Goal: Communication & Community: Answer question/provide support

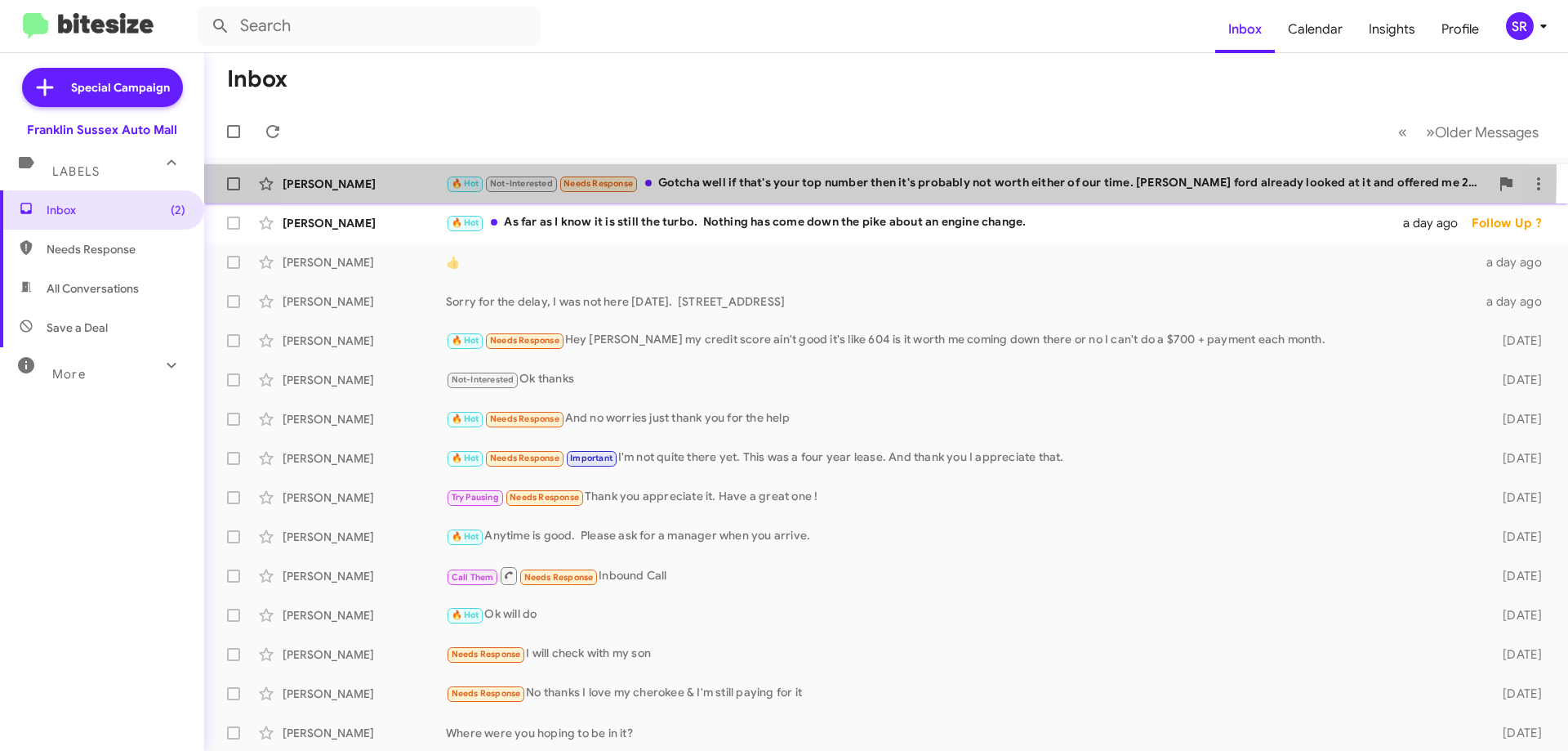
click at [814, 173] on div "[PERSON_NAME] 🔥 Hot Not-Interested Needs Response Gotcha well if that's your to…" at bounding box center [886, 184] width 1337 height 33
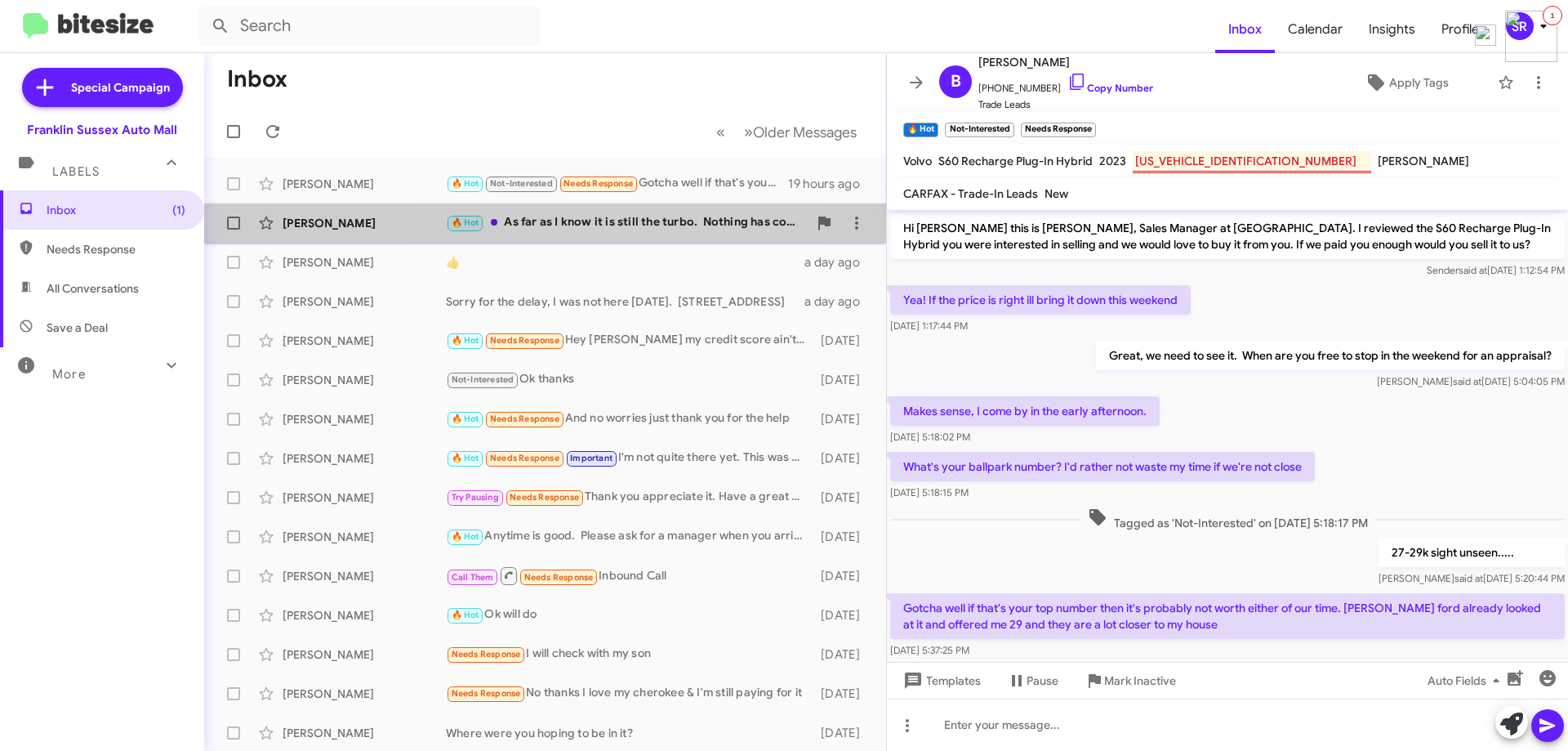
click at [585, 220] on div "🔥 Hot As far as I know it is still the turbo. Nothing has come down the pike ab…" at bounding box center [626, 222] width 362 height 19
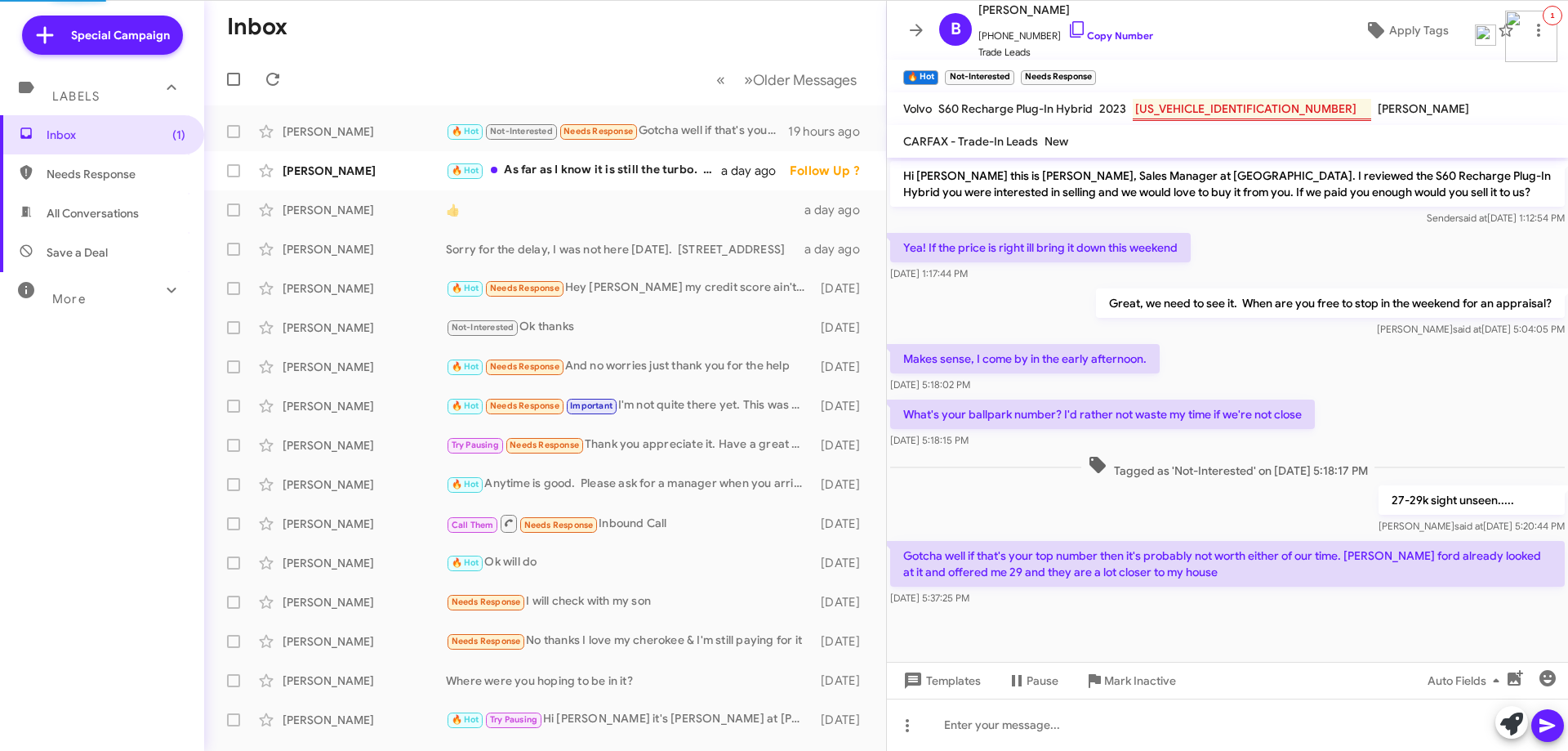
click at [29, 167] on icon at bounding box center [25, 172] width 12 height 15
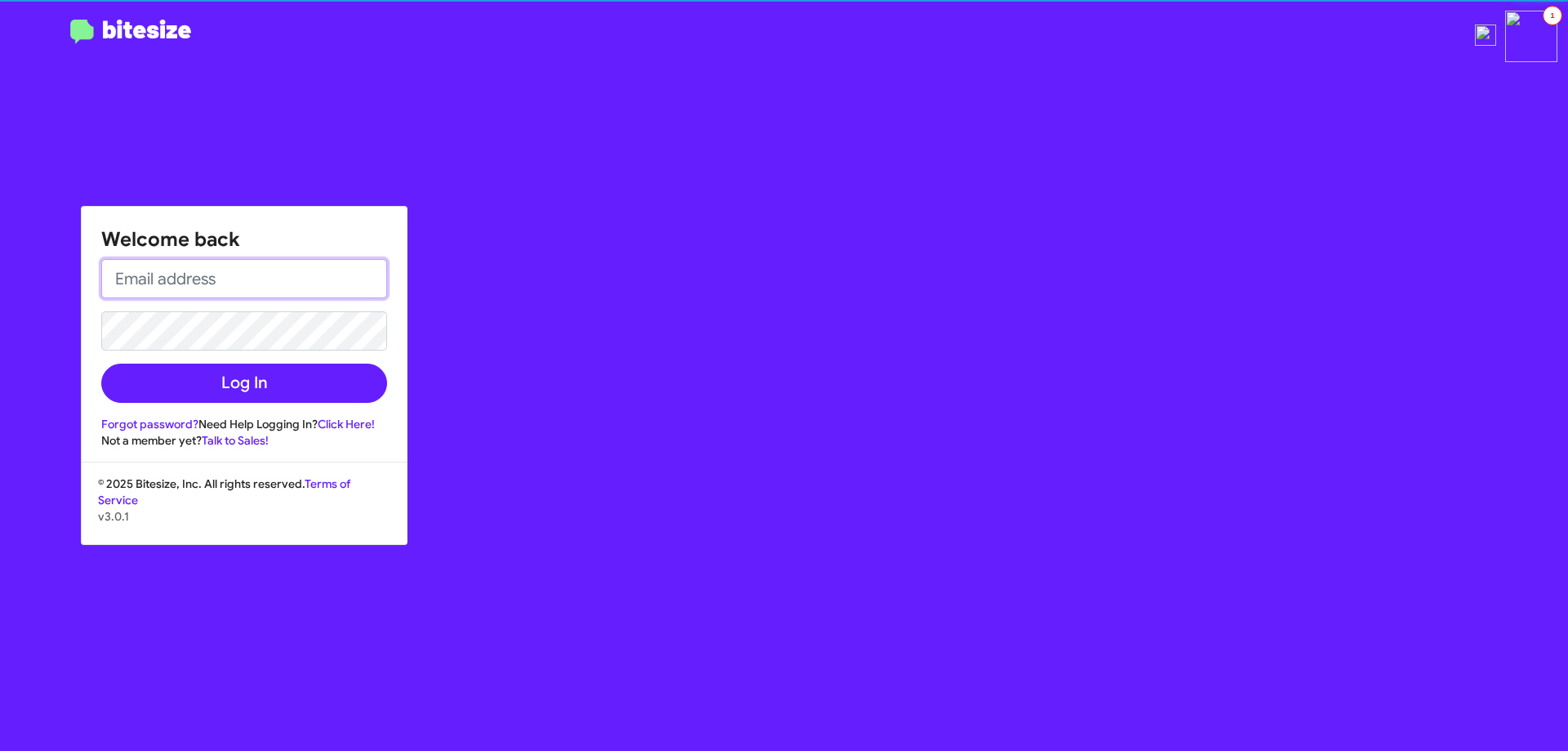
type input "[EMAIL_ADDRESS][DOMAIN_NAME]"
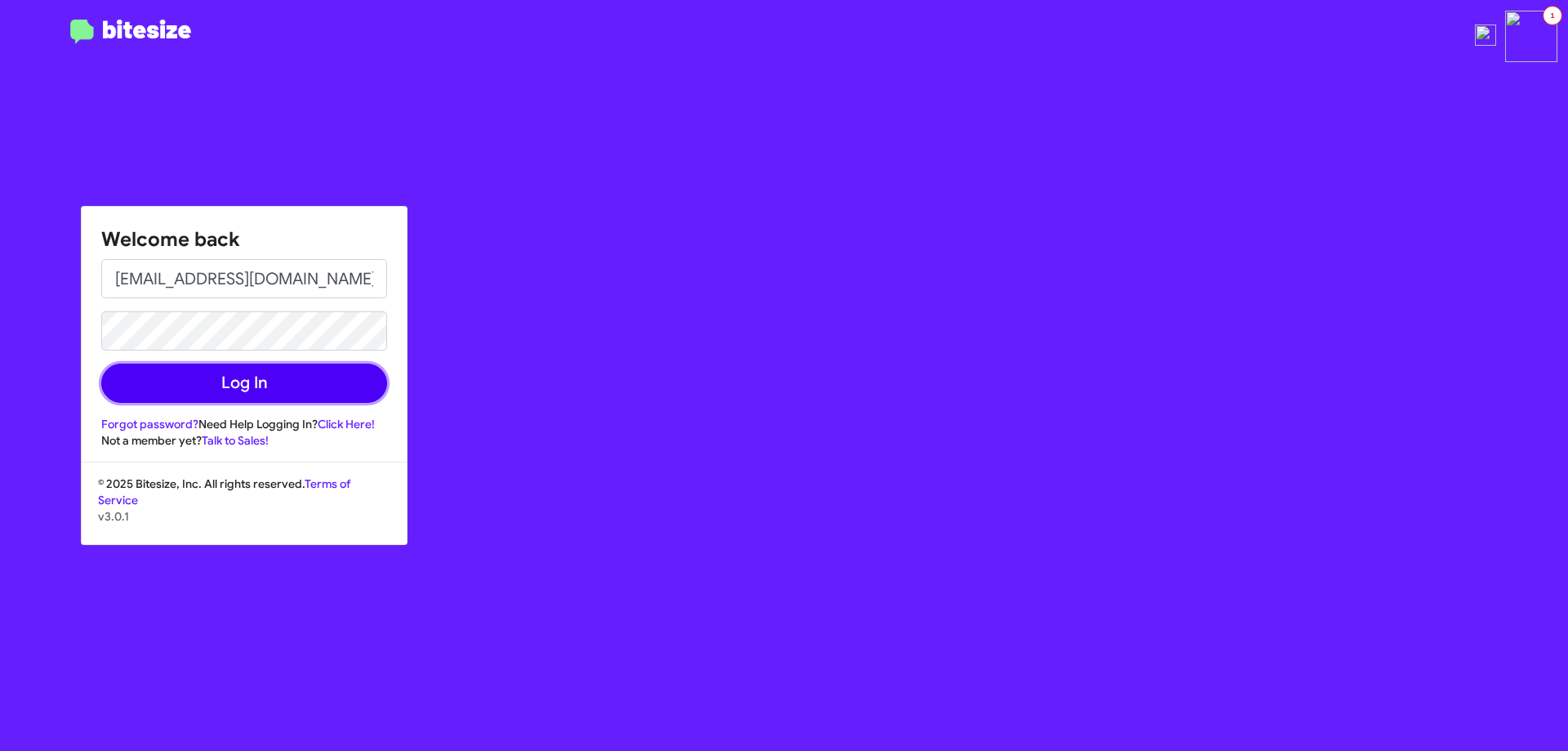
click at [220, 385] on button "Log In" at bounding box center [244, 383] width 286 height 39
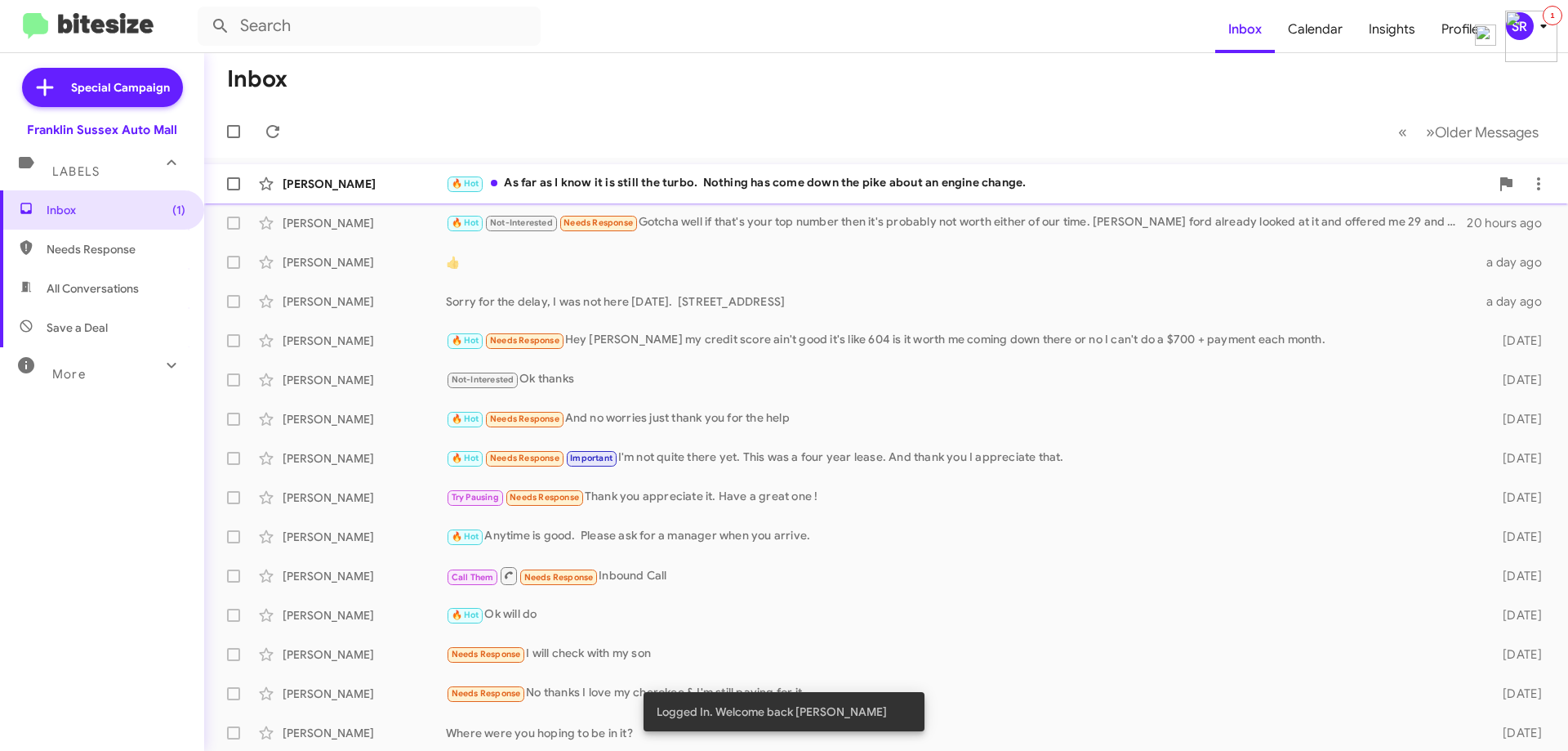
click at [669, 182] on div "🔥 Hot As far as I know it is still the turbo. Nothing has come down the pike ab…" at bounding box center [967, 183] width 1044 height 19
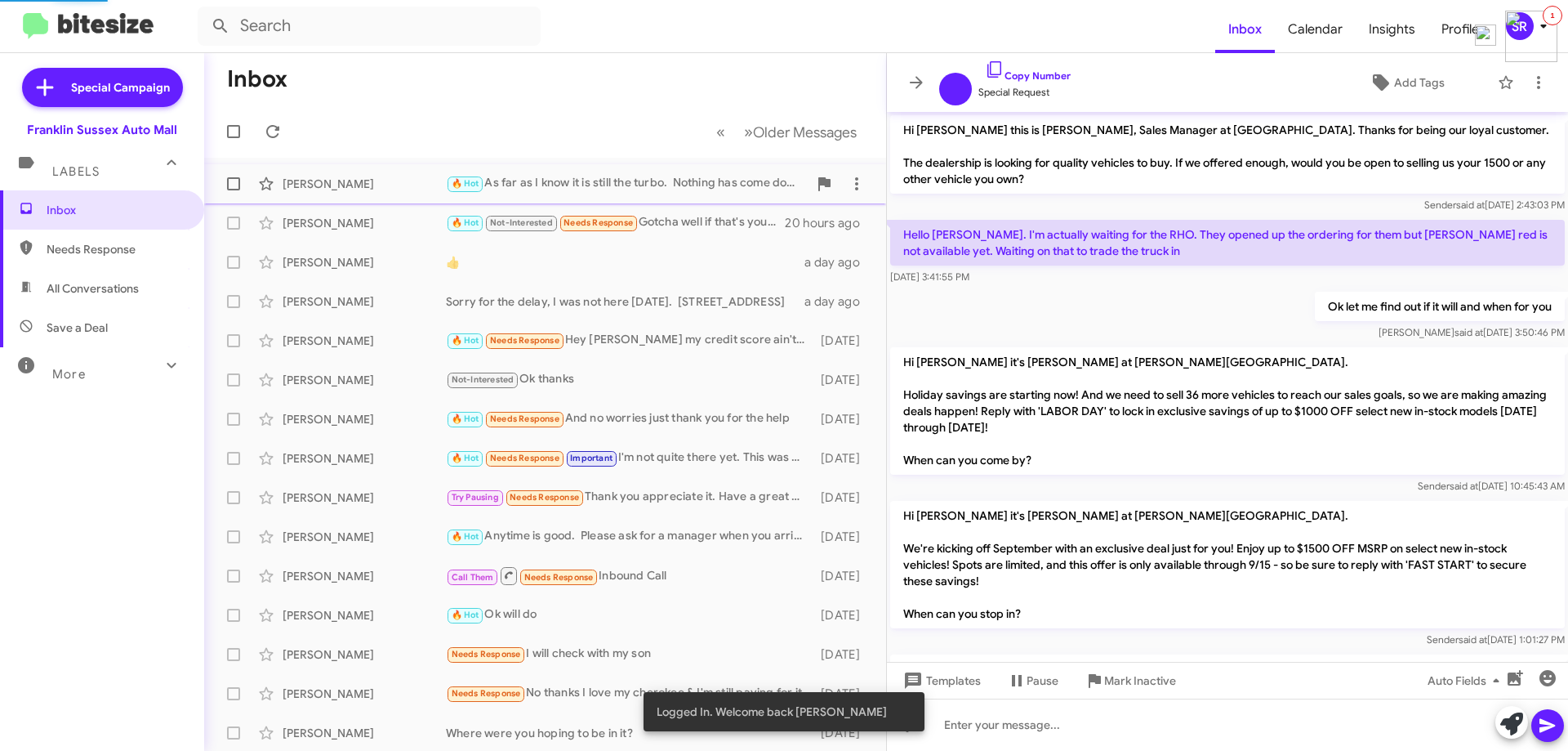
scroll to position [465, 0]
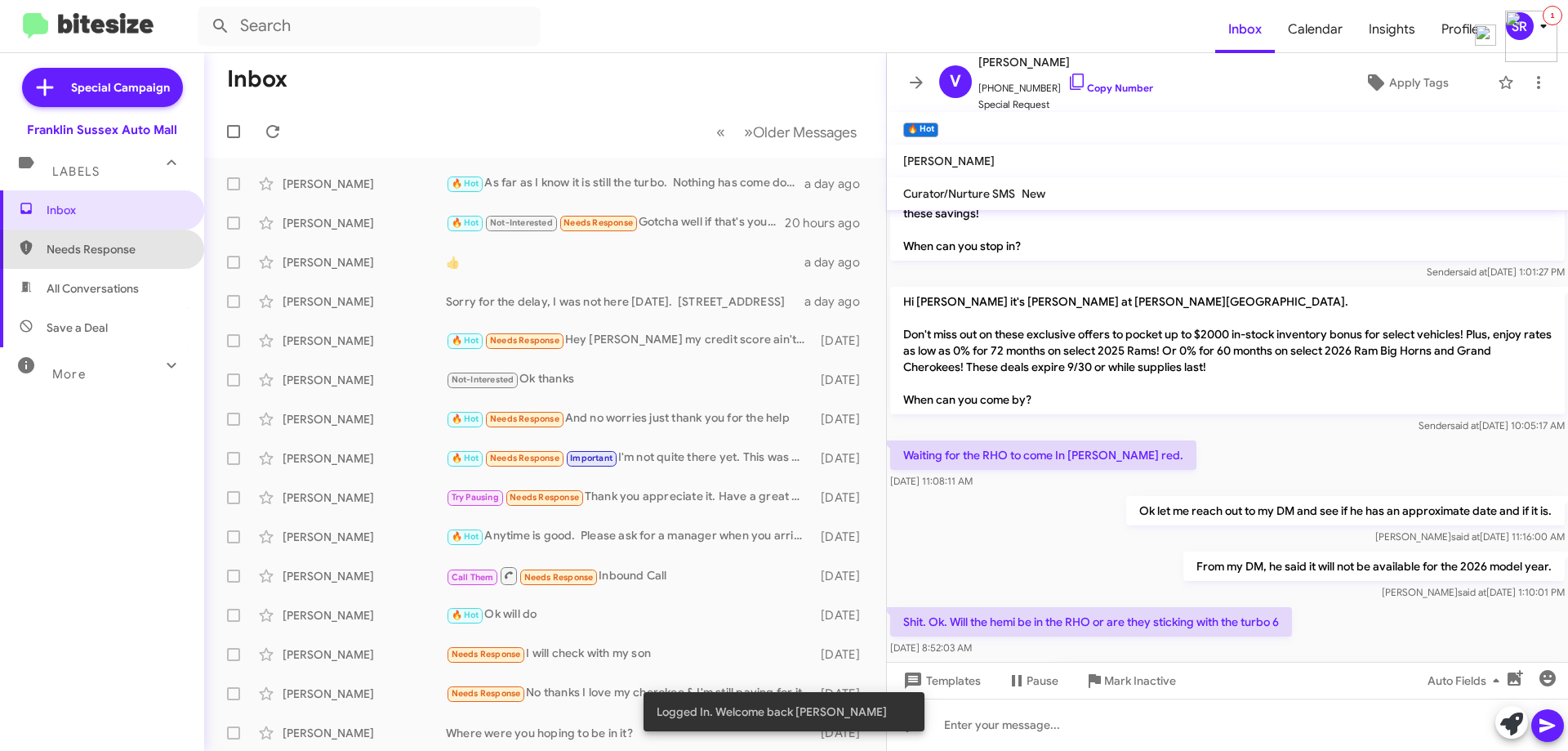
click at [114, 242] on span "Needs Response" at bounding box center [116, 250] width 139 height 16
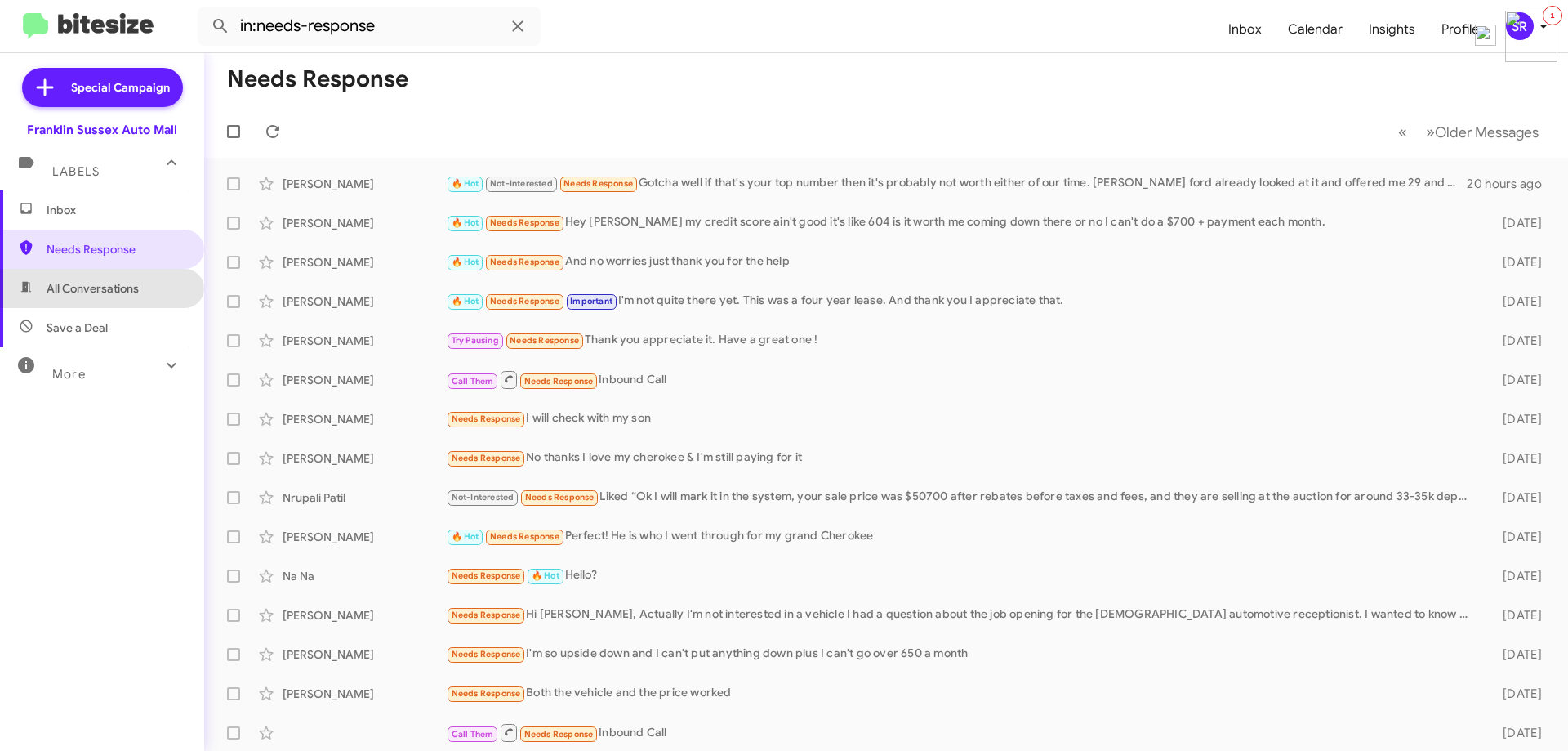
click at [103, 282] on span "All Conversations" at bounding box center [93, 288] width 92 height 16
type input "in:all-conversations"
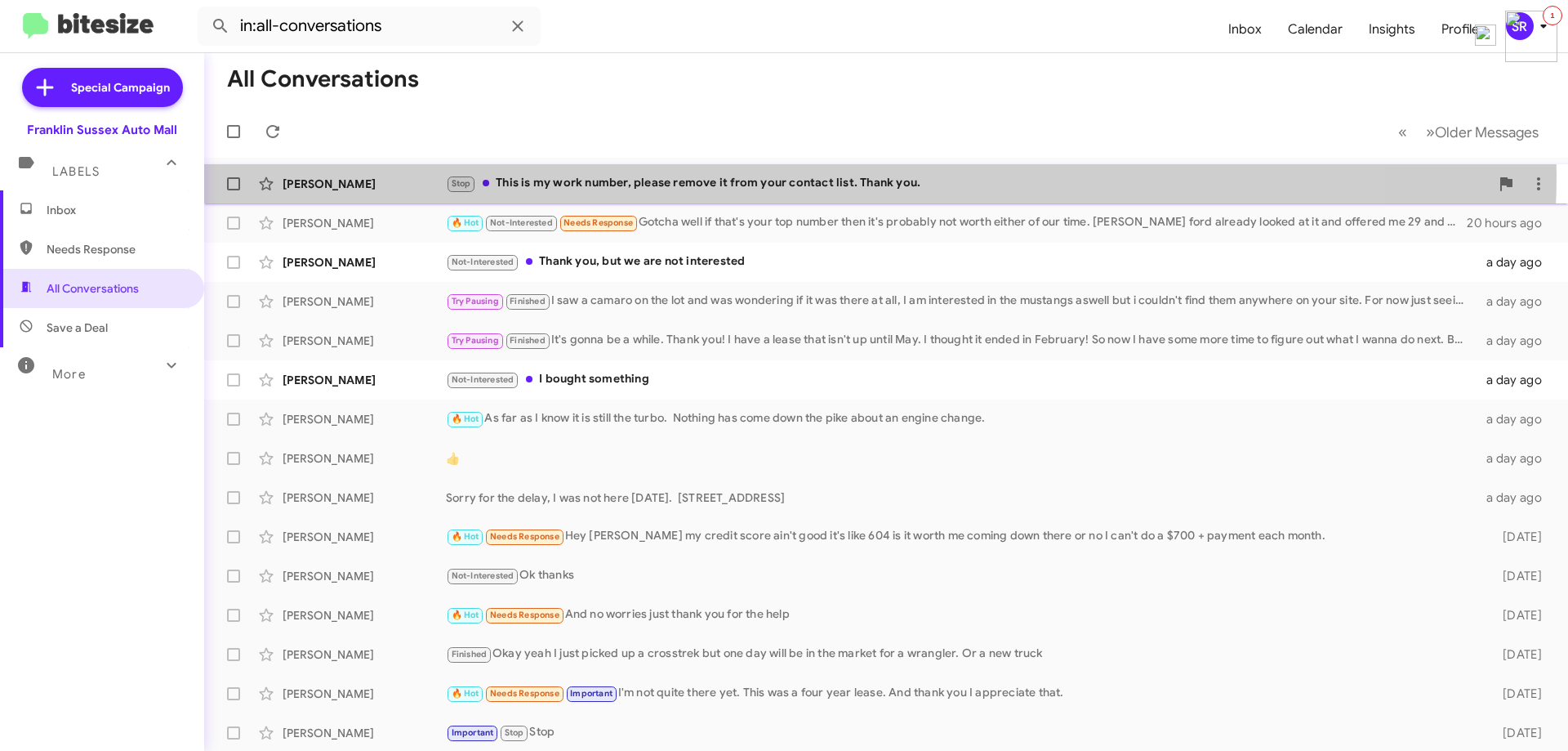
click at [744, 174] on div "Stop This is my work number, please remove it from your contact list. Thank you." at bounding box center [967, 183] width 1044 height 19
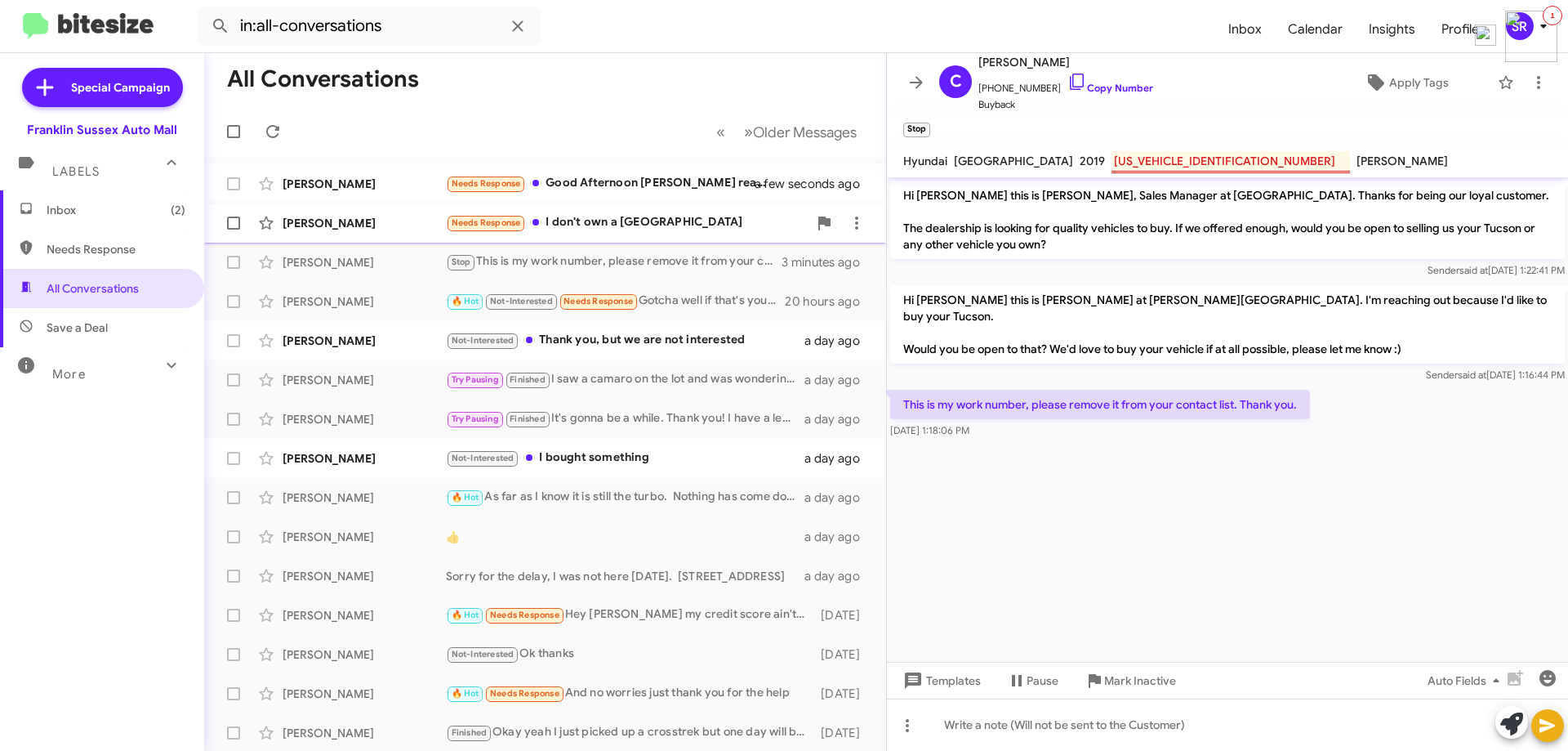
click at [602, 219] on div "Needs Response I don't own a [GEOGRAPHIC_DATA]" at bounding box center [626, 222] width 362 height 19
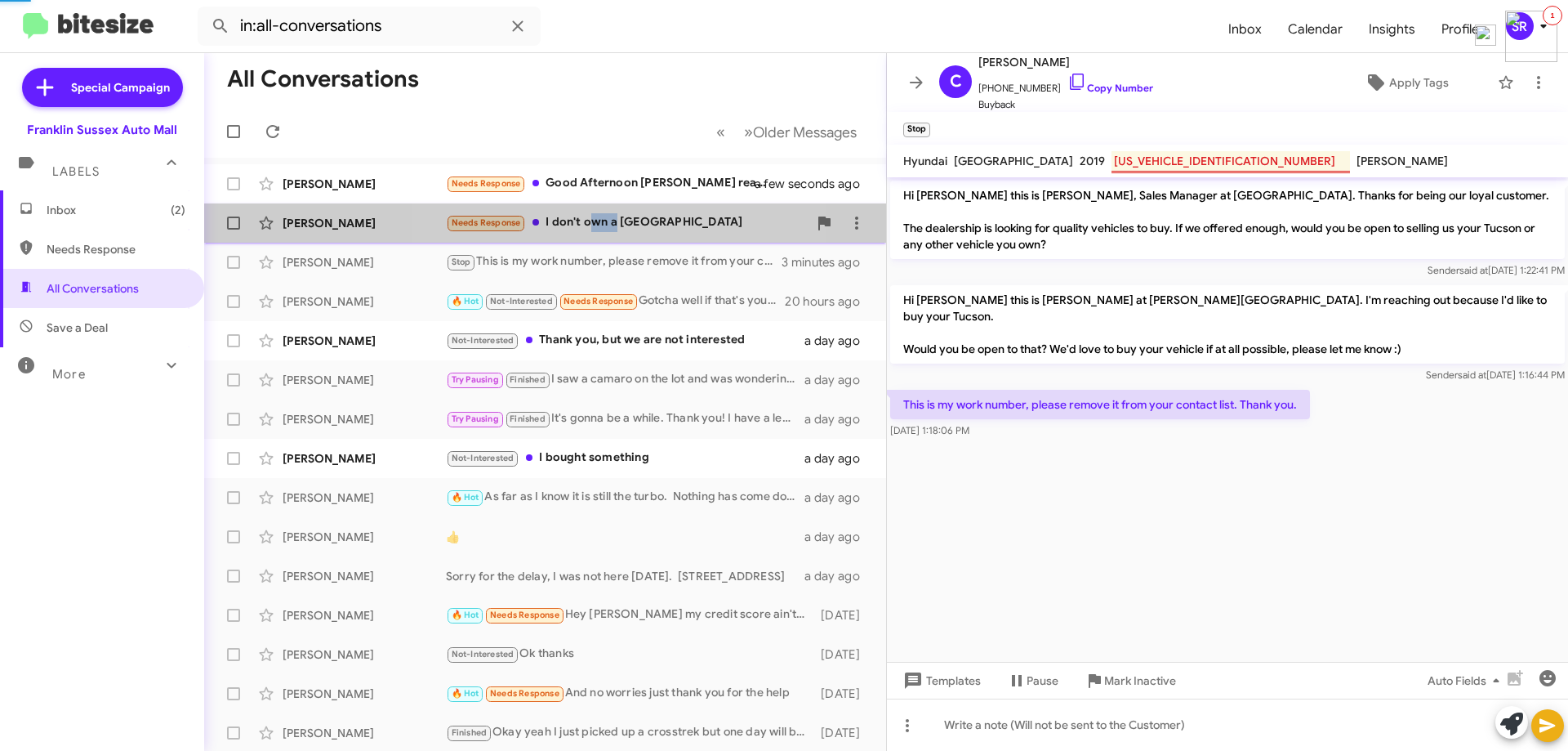
click at [602, 219] on div "Needs Response I don't own a [GEOGRAPHIC_DATA]" at bounding box center [626, 222] width 362 height 19
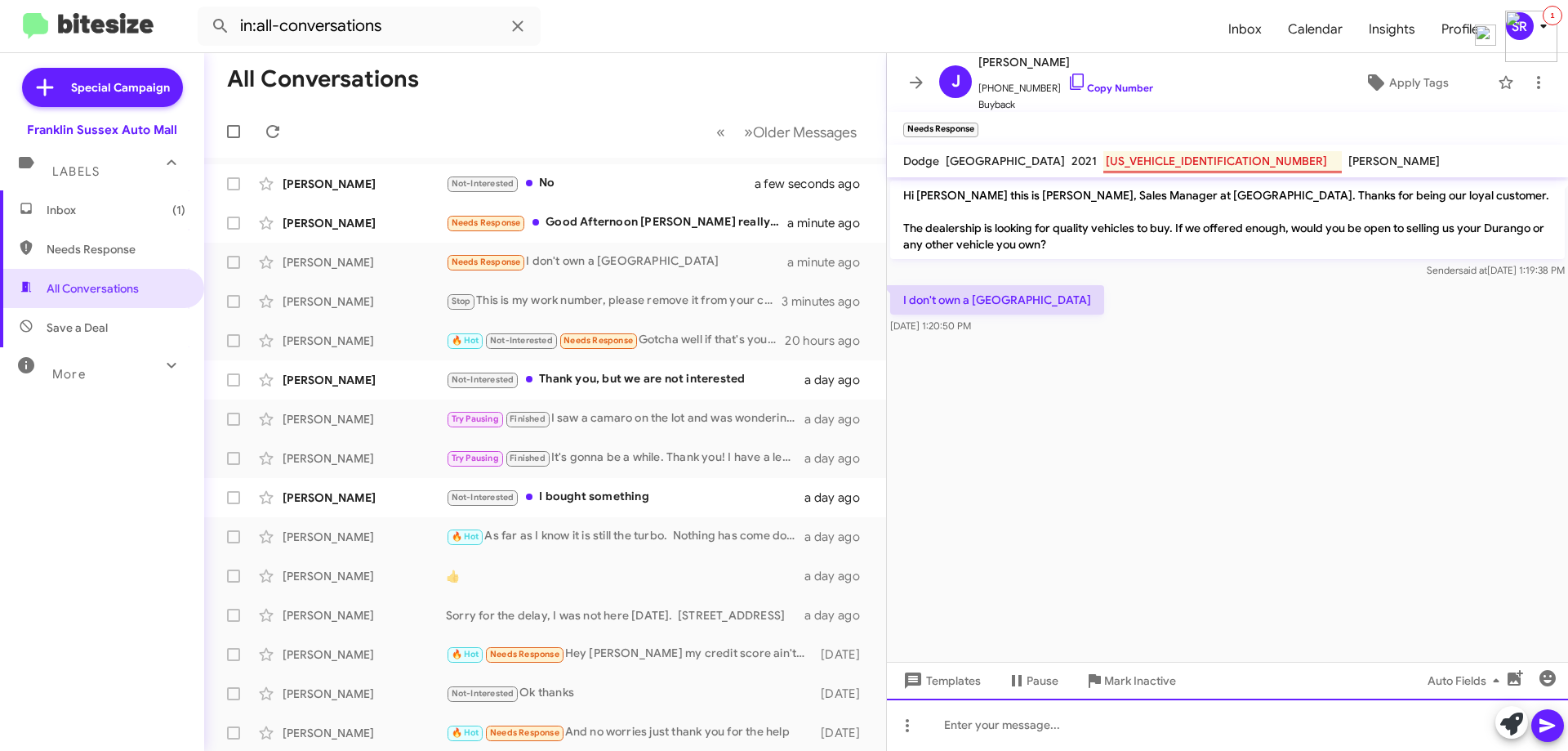
click at [1283, 715] on div at bounding box center [1227, 725] width 681 height 53
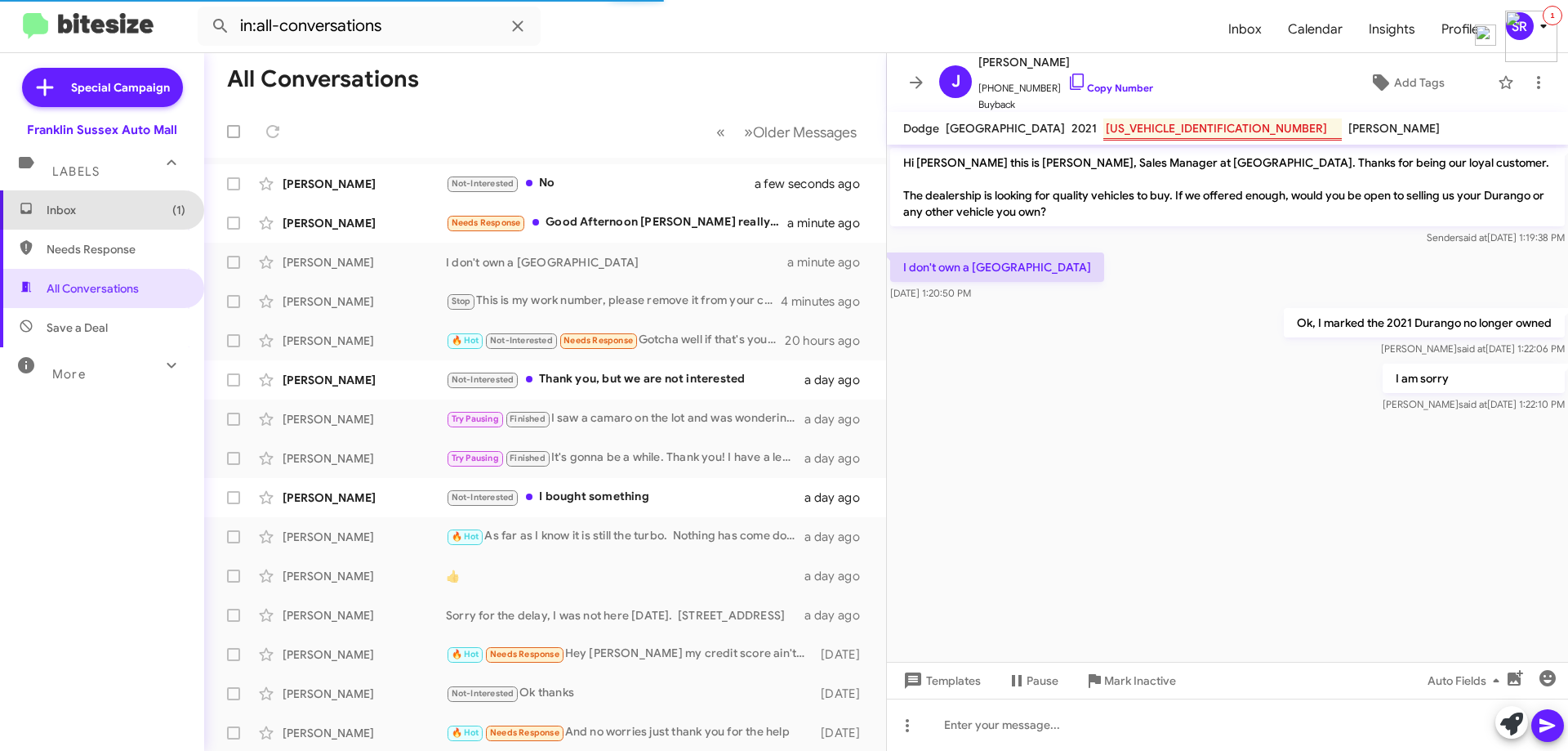
click at [103, 217] on span "Inbox (1)" at bounding box center [116, 210] width 139 height 16
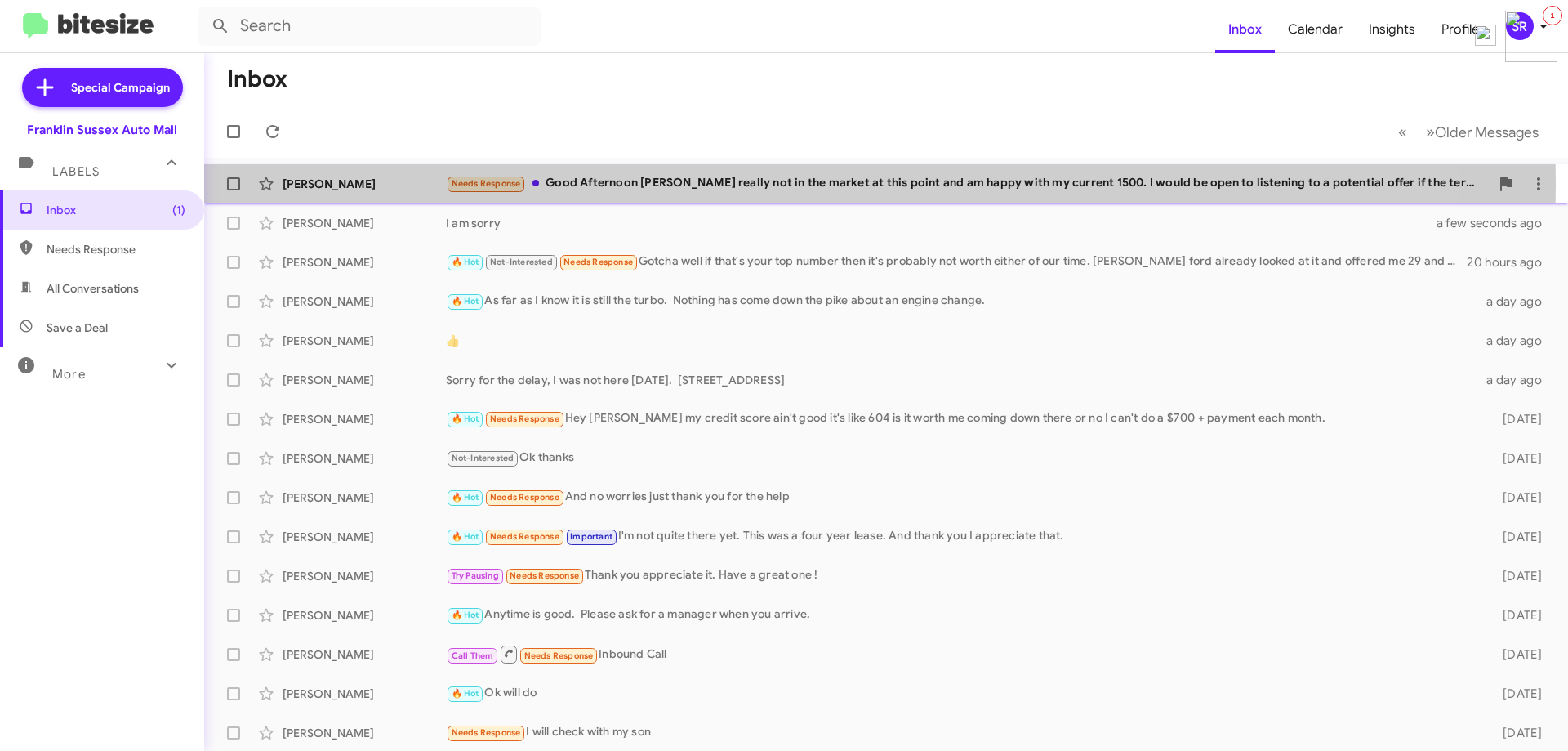
click at [574, 185] on div "Needs Response Good Afternoon [PERSON_NAME] really not in the market at this po…" at bounding box center [967, 183] width 1044 height 19
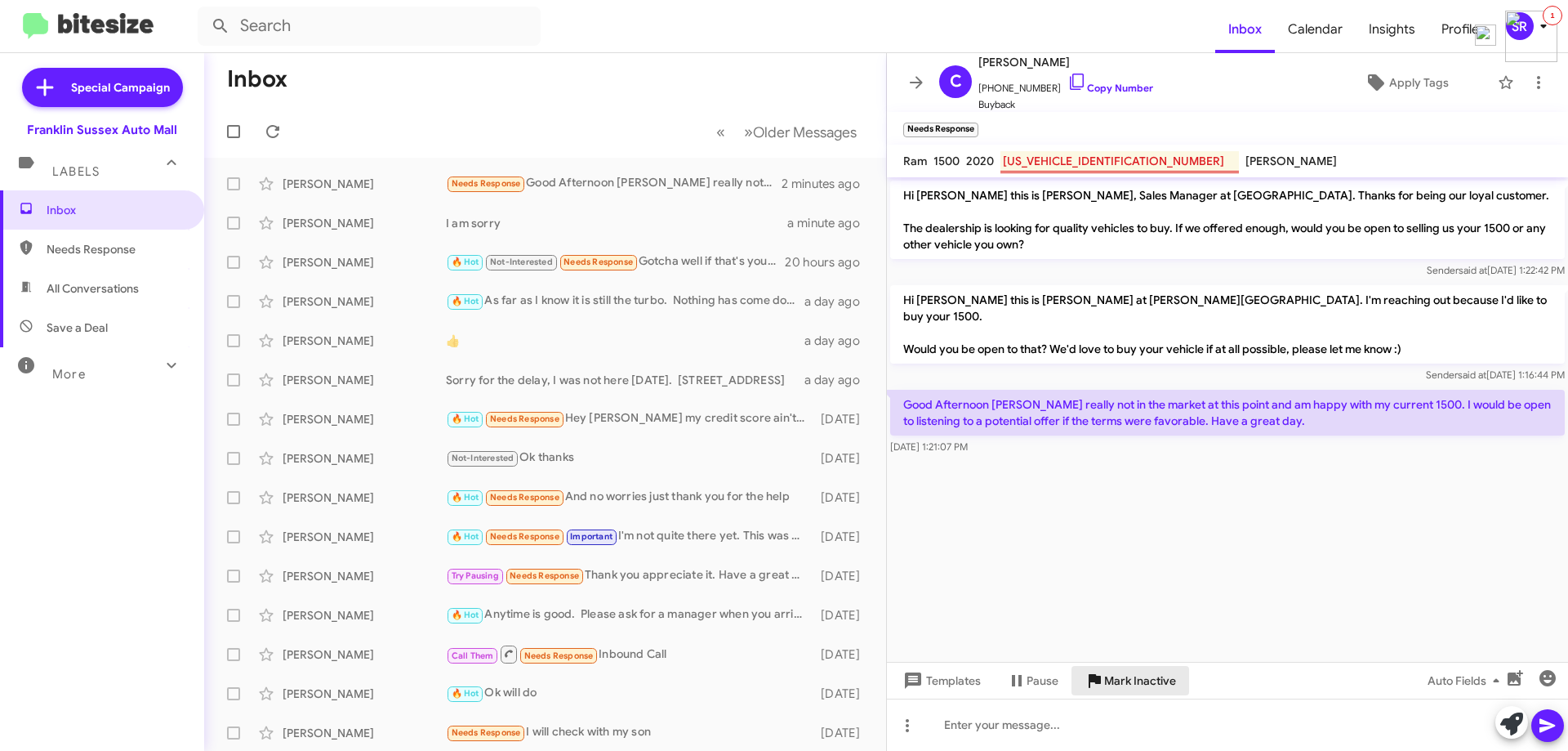
click at [1107, 674] on span "Mark Inactive" at bounding box center [1141, 680] width 72 height 30
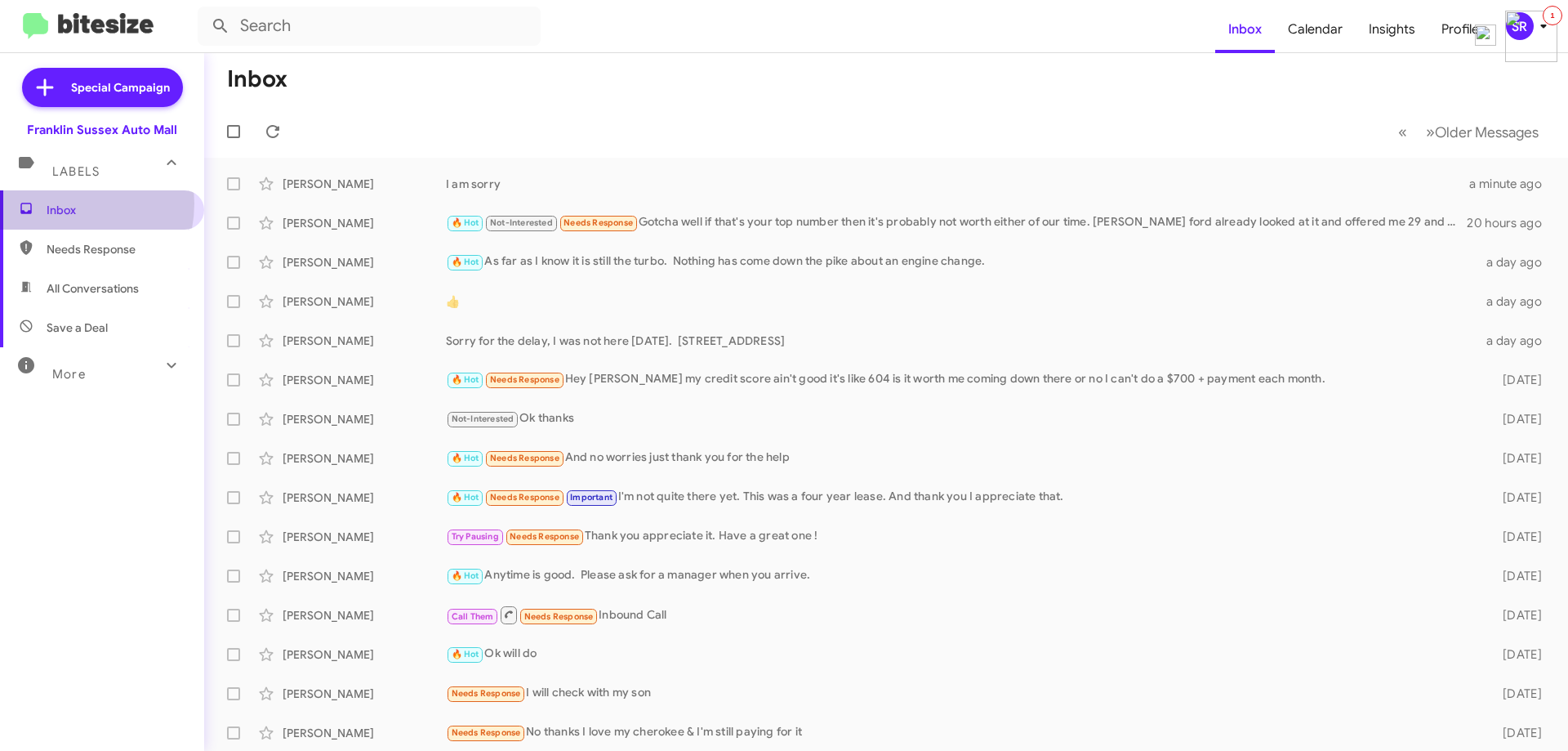
click at [59, 204] on span "Inbox" at bounding box center [116, 210] width 139 height 16
click at [89, 249] on span "Needs Response" at bounding box center [116, 250] width 139 height 16
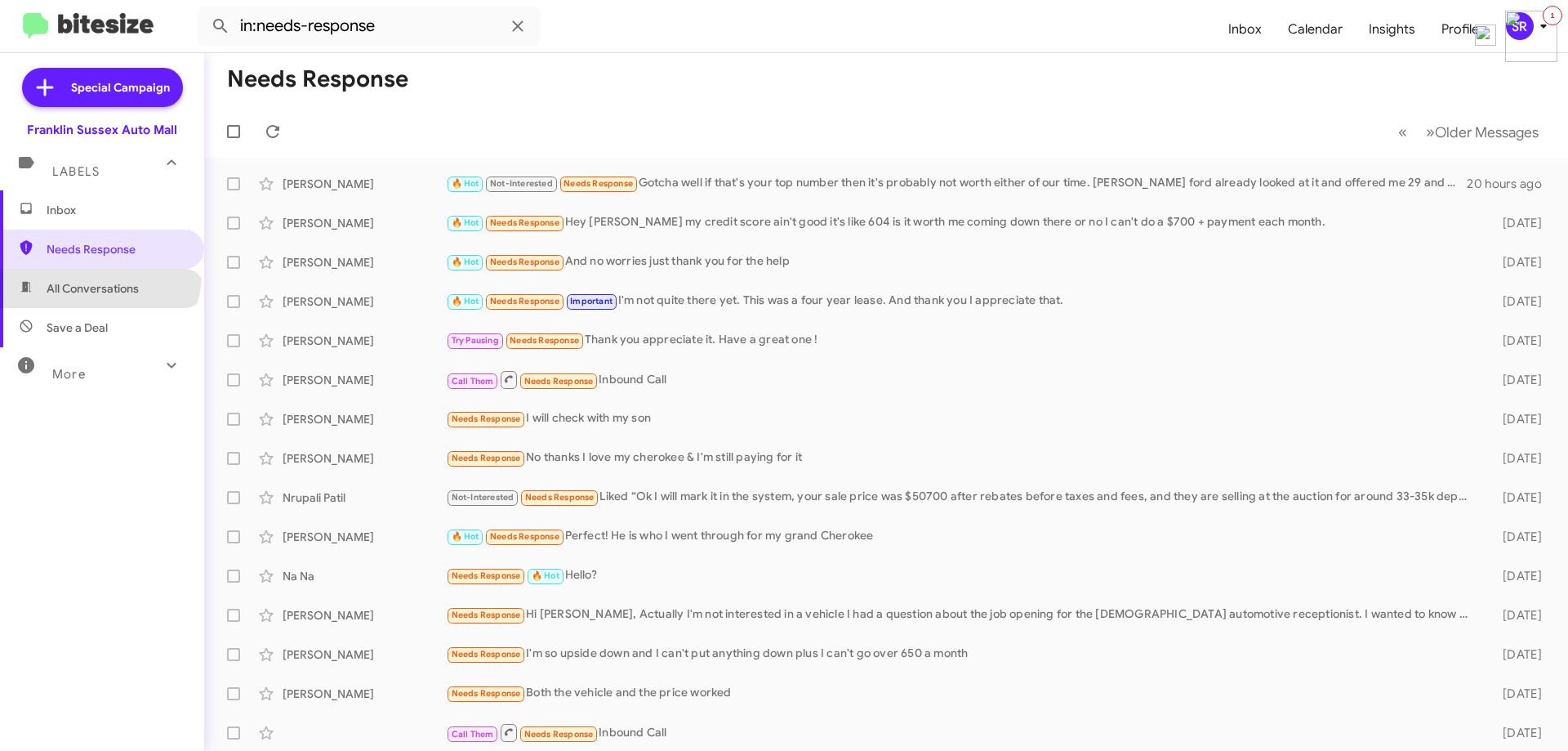
click at [98, 273] on span "All Conversations" at bounding box center [102, 288] width 204 height 39
type input "in:all-conversations"
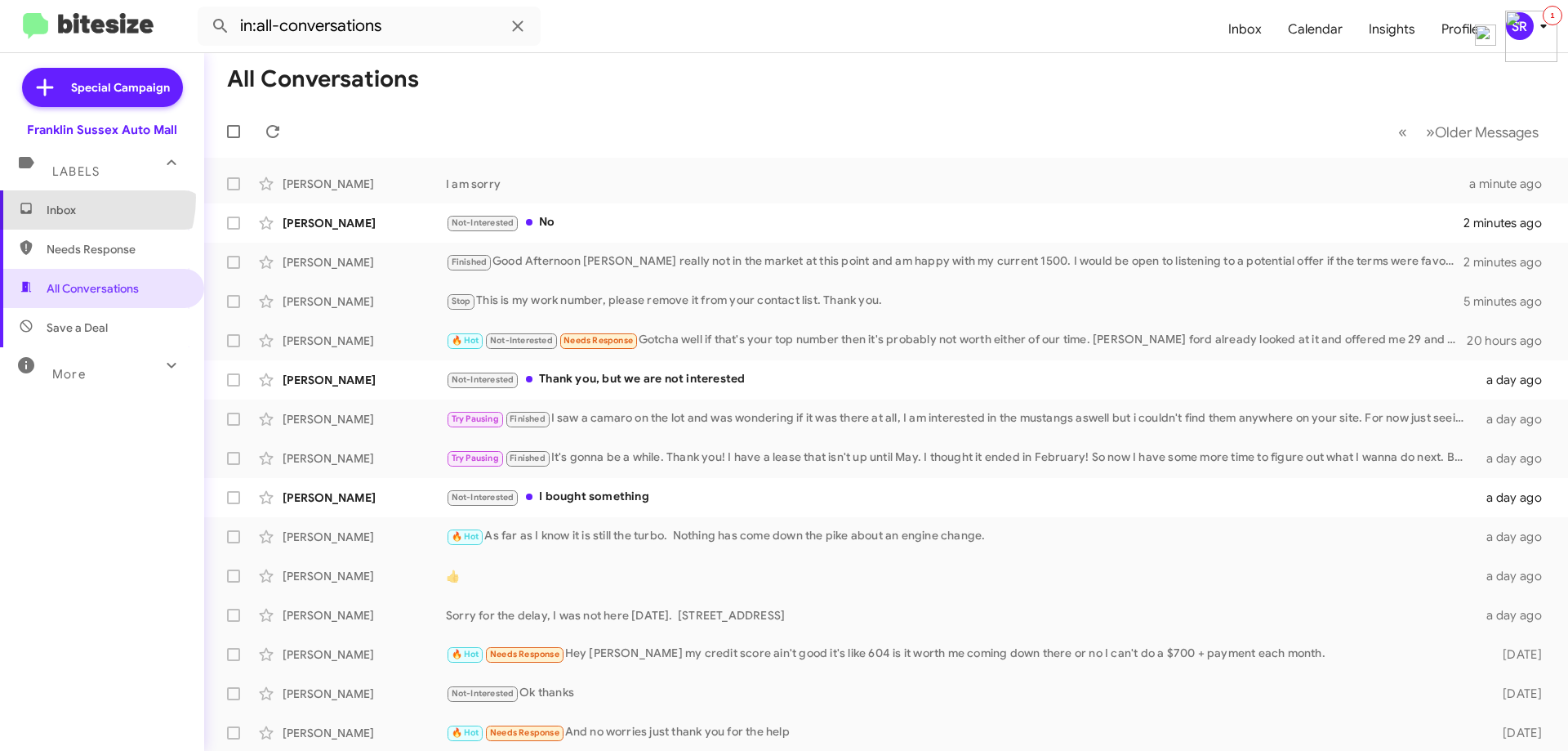
click at [69, 198] on span "Inbox" at bounding box center [102, 210] width 204 height 39
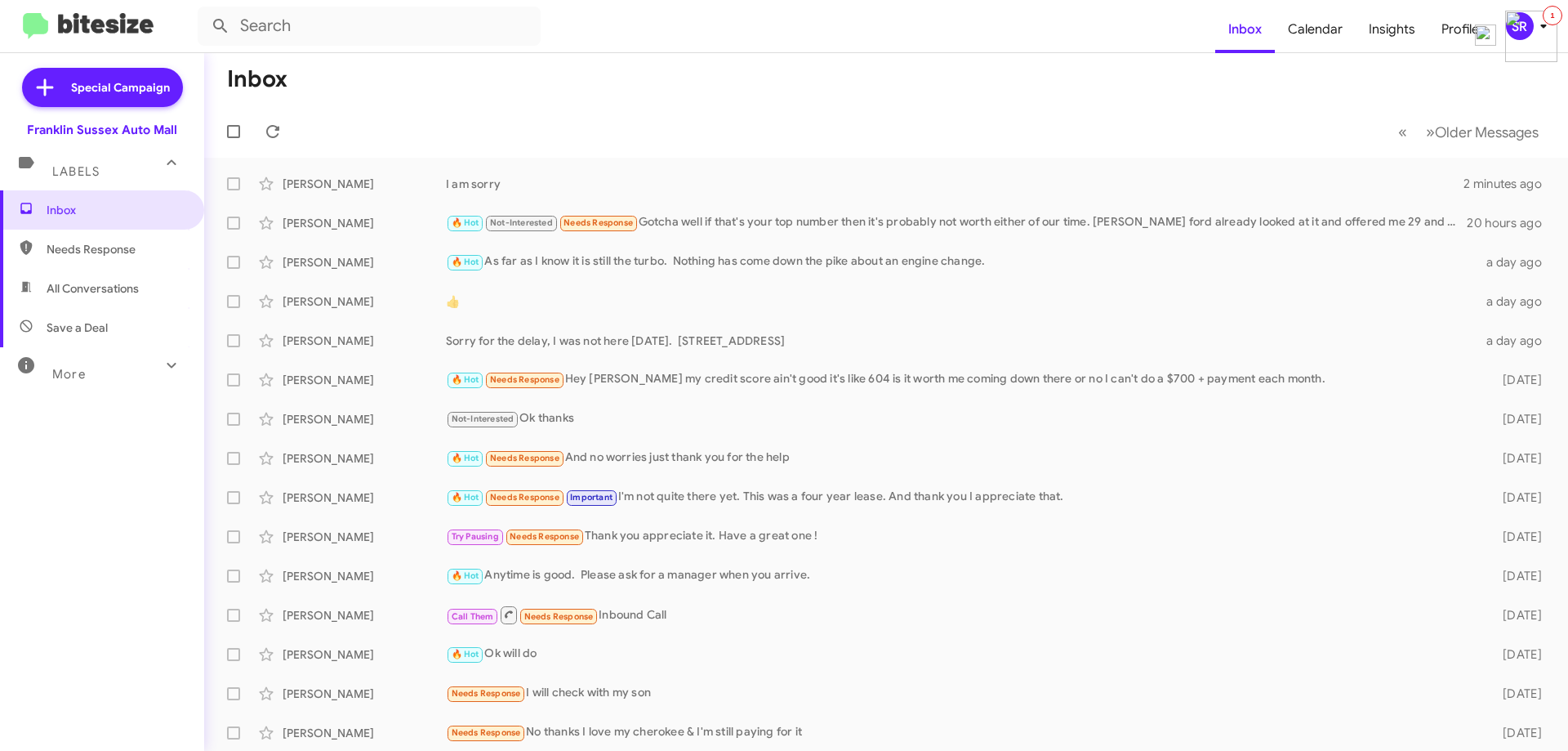
click at [124, 241] on span "Needs Response" at bounding box center [116, 250] width 139 height 16
type input "in:needs-response"
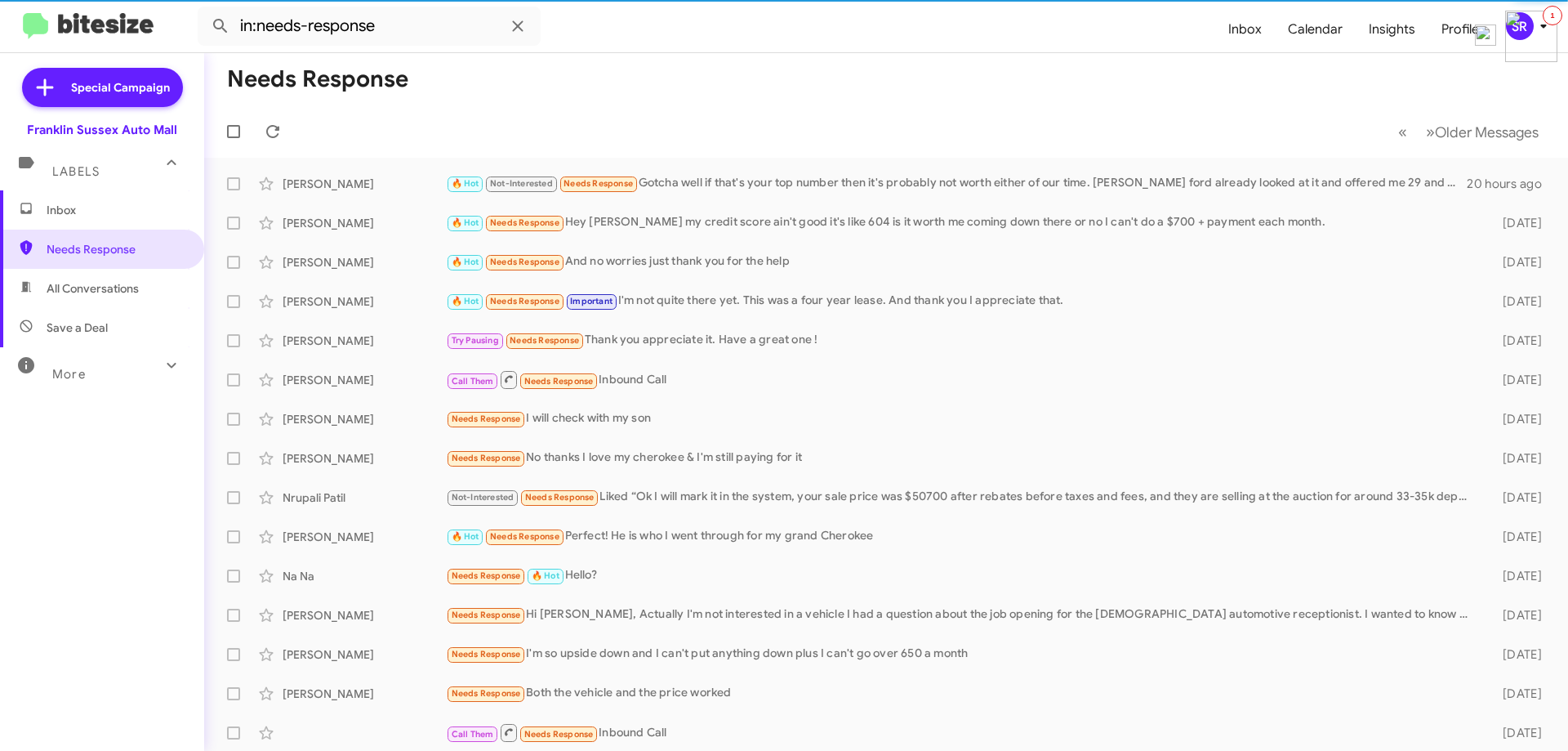
click at [109, 222] on span "Inbox" at bounding box center [102, 210] width 204 height 39
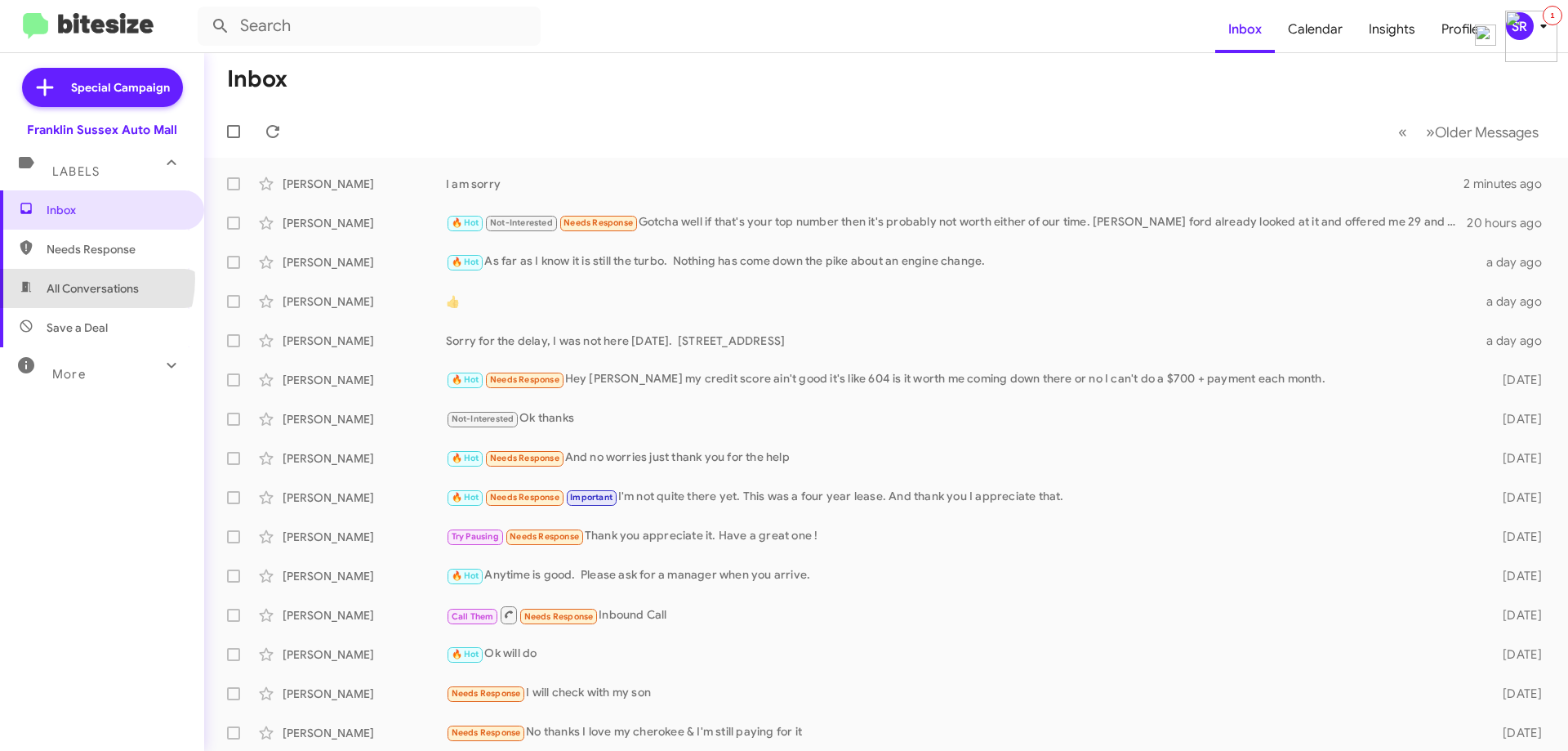
click at [73, 278] on span "All Conversations" at bounding box center [102, 288] width 204 height 39
type input "in:all-conversations"
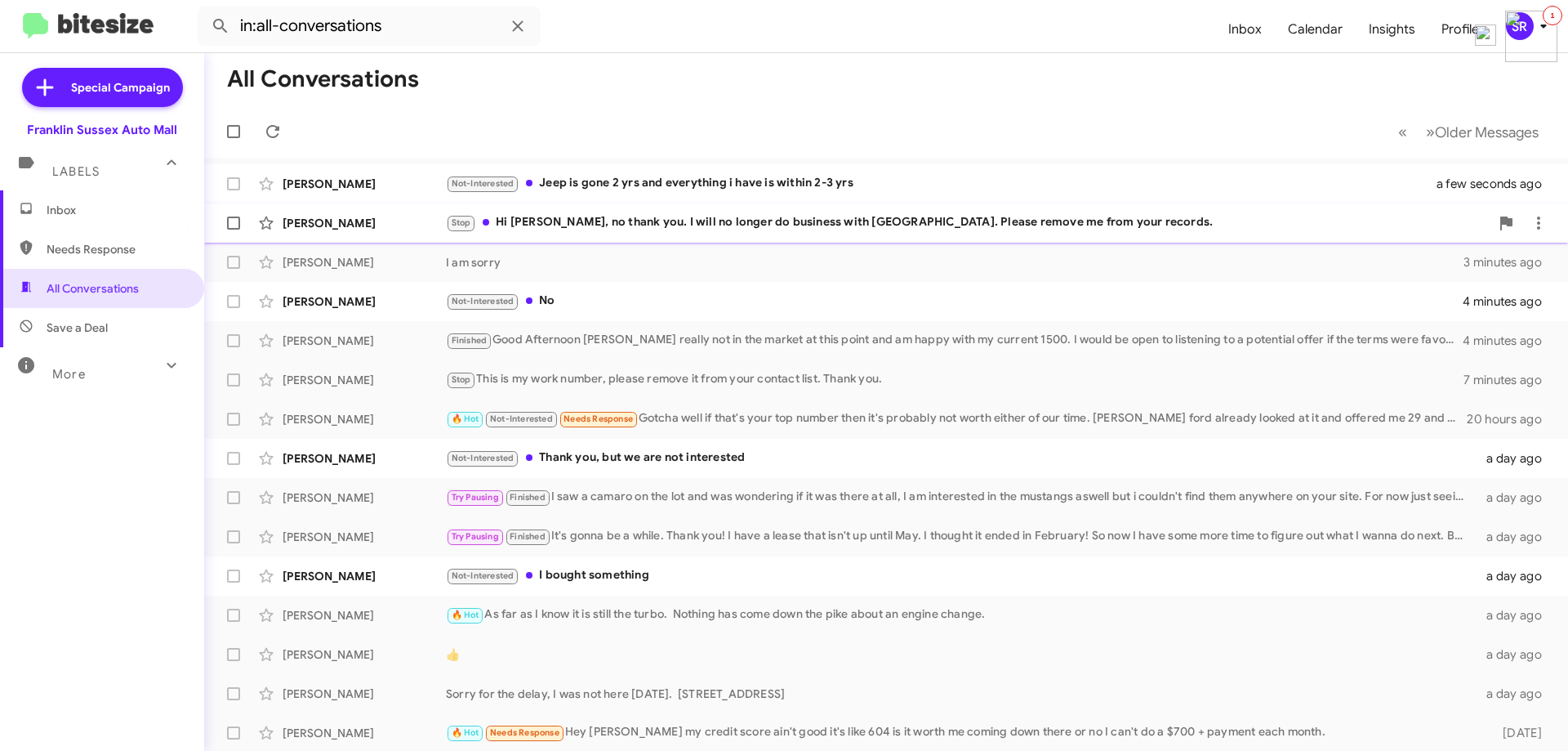
click at [589, 229] on div "Stop Hi [PERSON_NAME], no thank you. I will no longer do business with [GEOGRAP…" at bounding box center [967, 222] width 1044 height 19
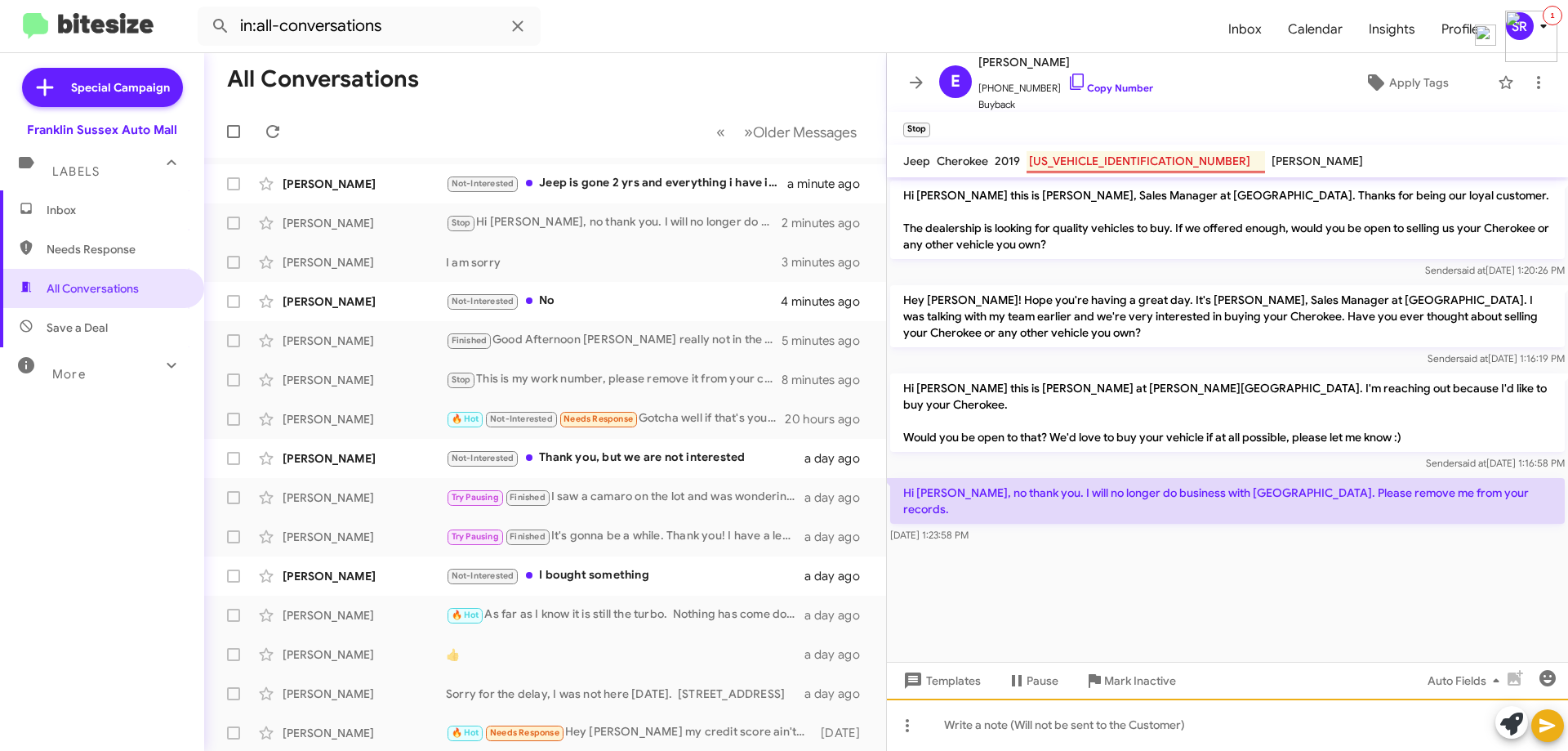
click at [967, 718] on div at bounding box center [1227, 725] width 681 height 53
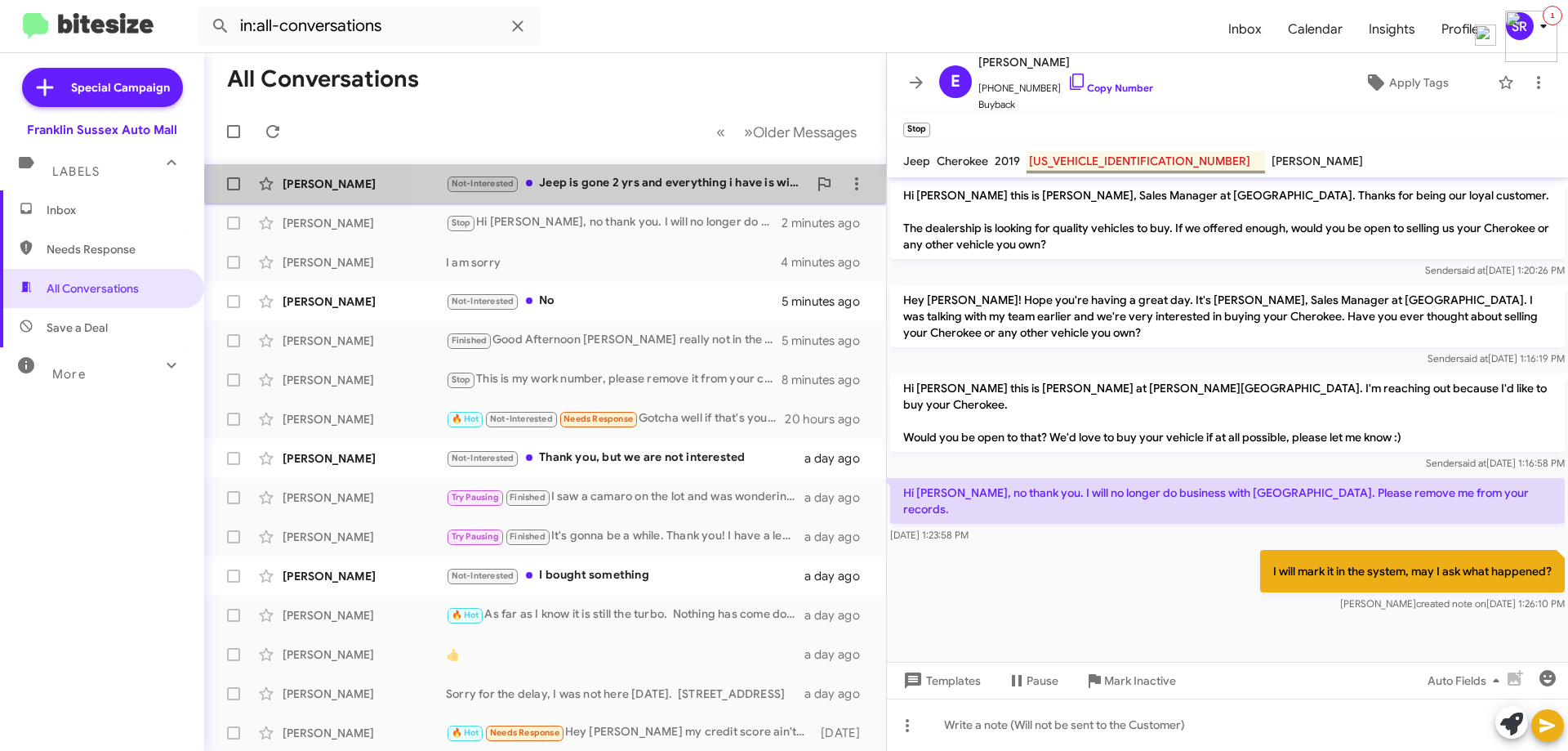
click at [690, 198] on div "[PERSON_NAME] Not-Interested Jeep is gone 2 yrs and everything i have is within…" at bounding box center [545, 184] width 656 height 33
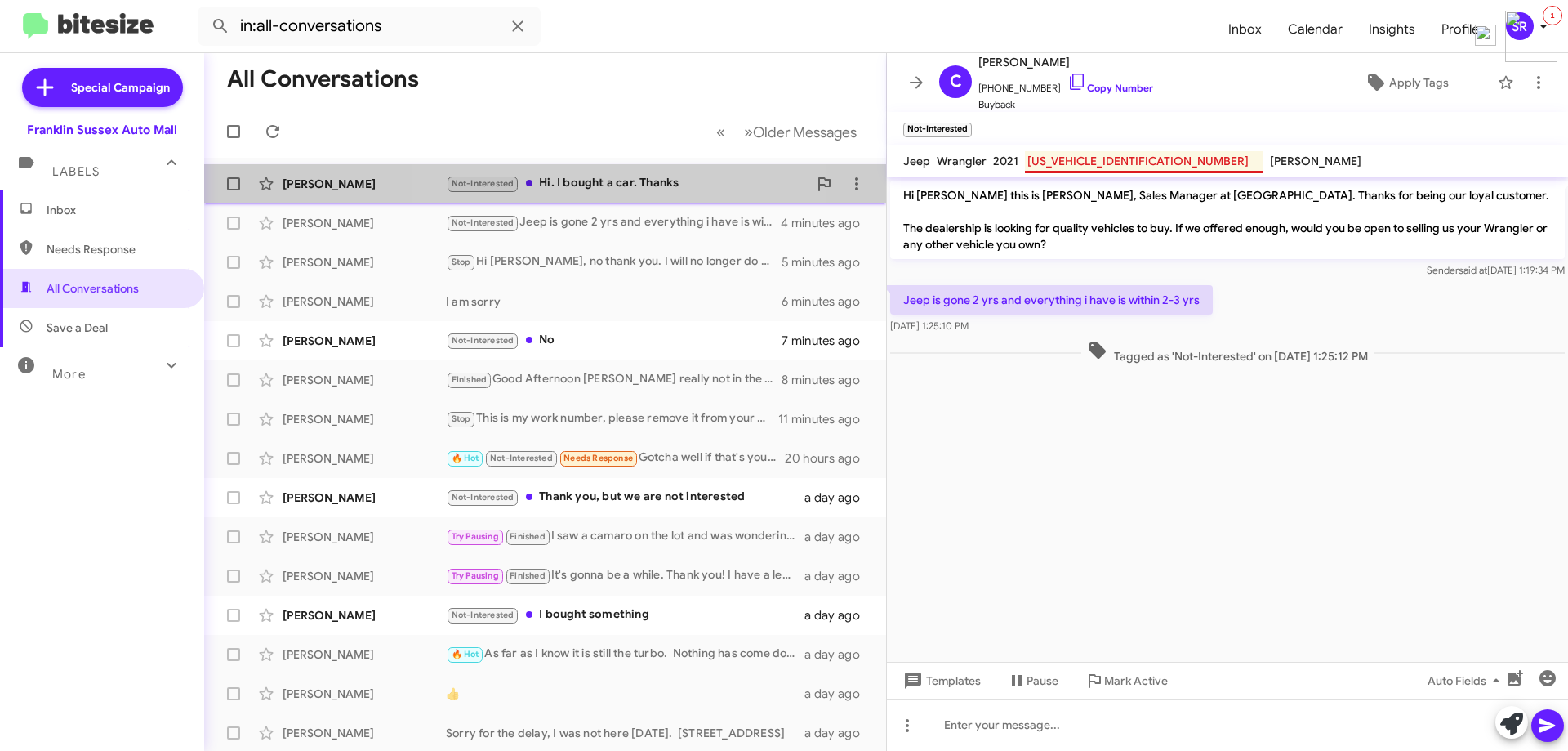
click at [573, 183] on div "Not-Interested Hi. I bought a car. Thanks" at bounding box center [626, 183] width 362 height 19
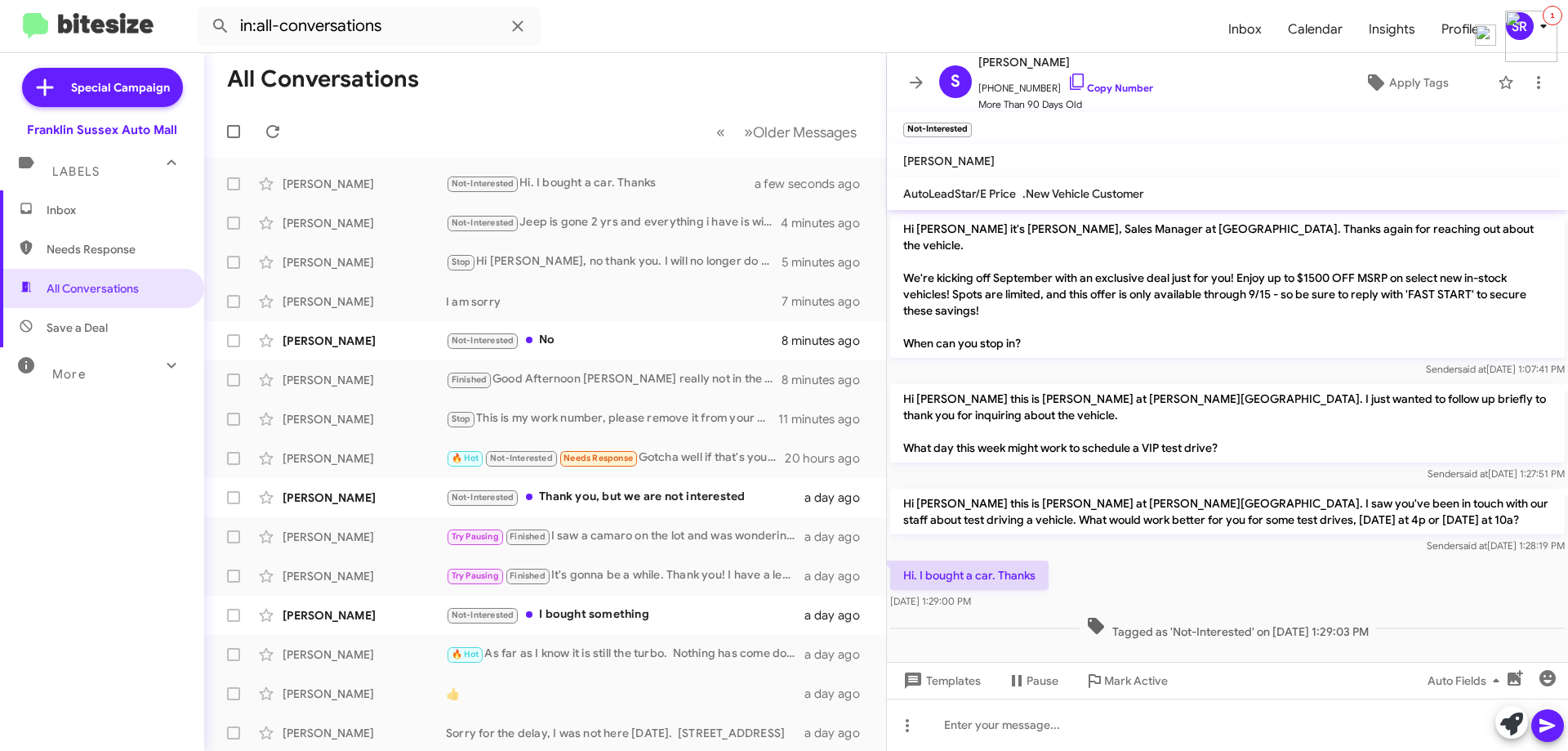
scroll to position [854, 0]
click at [70, 220] on span "Inbox" at bounding box center [102, 210] width 204 height 39
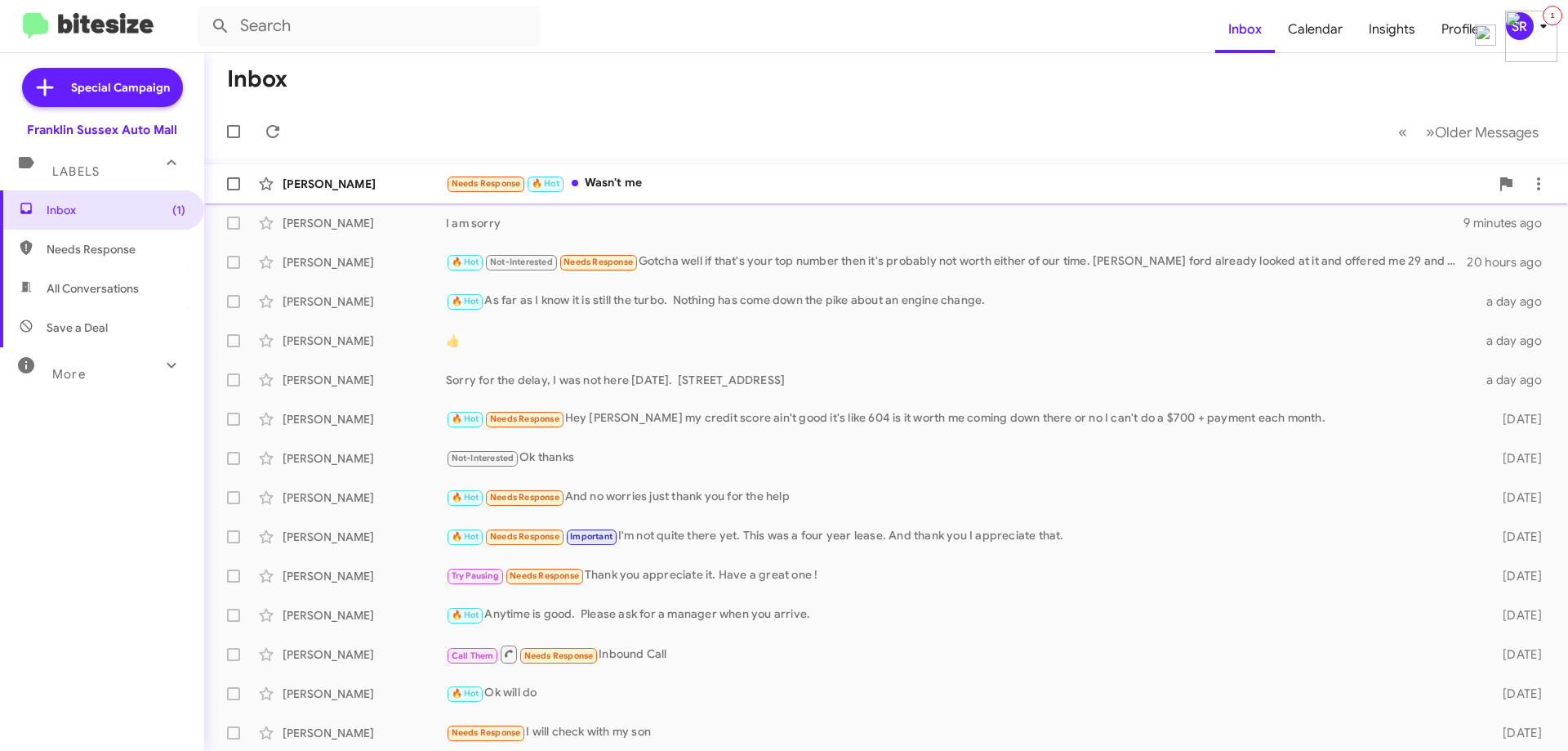
click at [622, 182] on div "Needs Response 🔥 Hot Wasn't me" at bounding box center [967, 183] width 1044 height 19
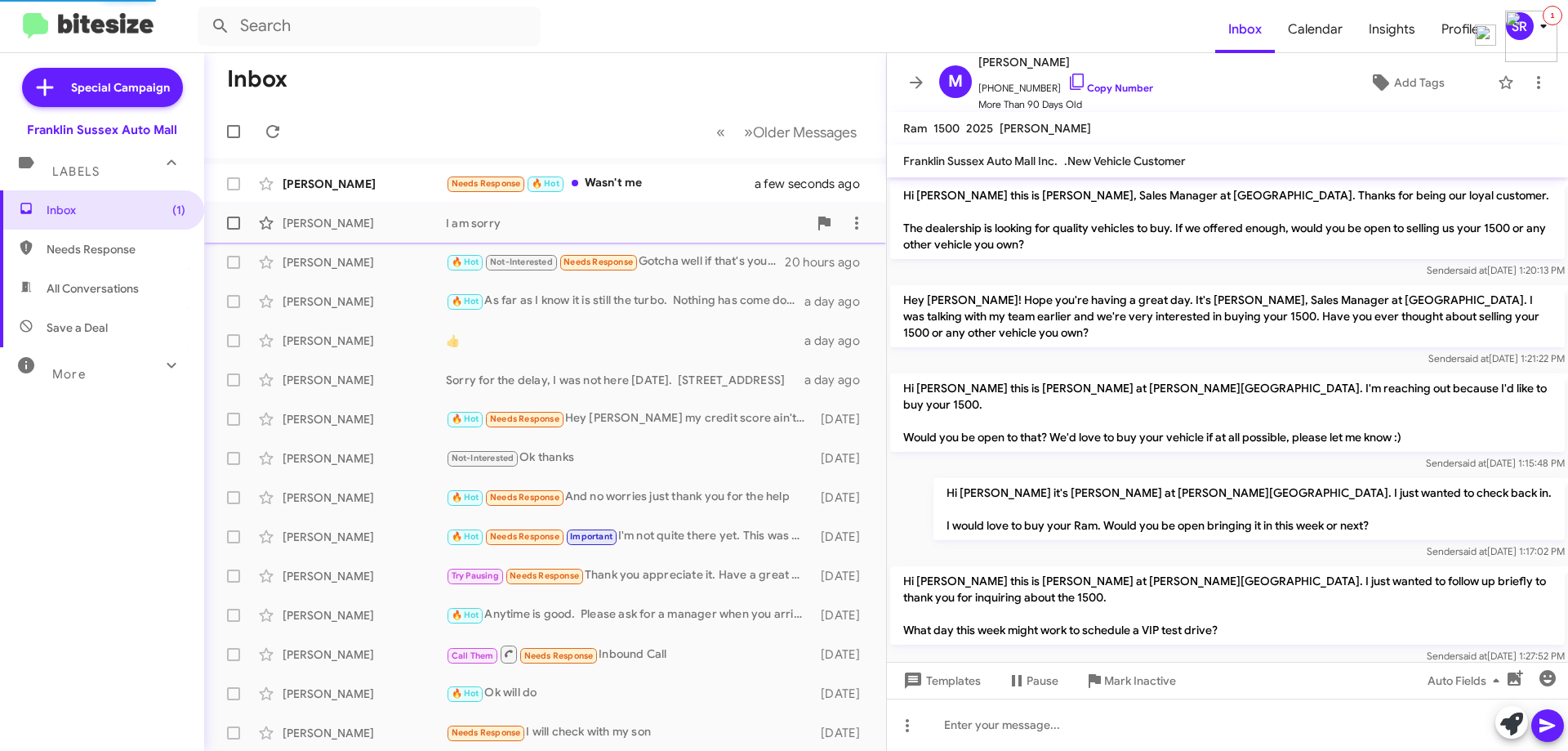
scroll to position [145, 0]
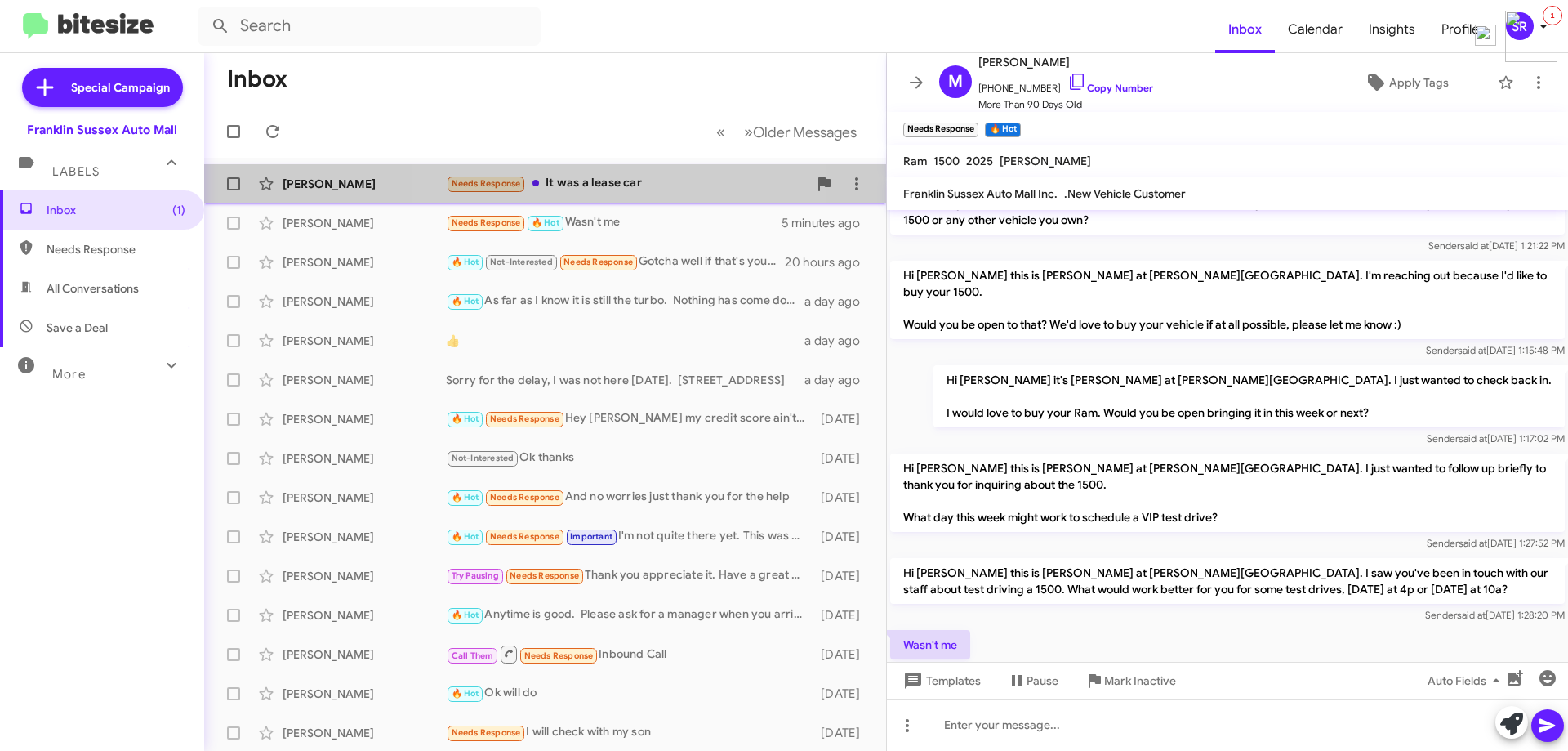
click at [582, 185] on div "Needs Response It was a lease car" at bounding box center [626, 183] width 362 height 19
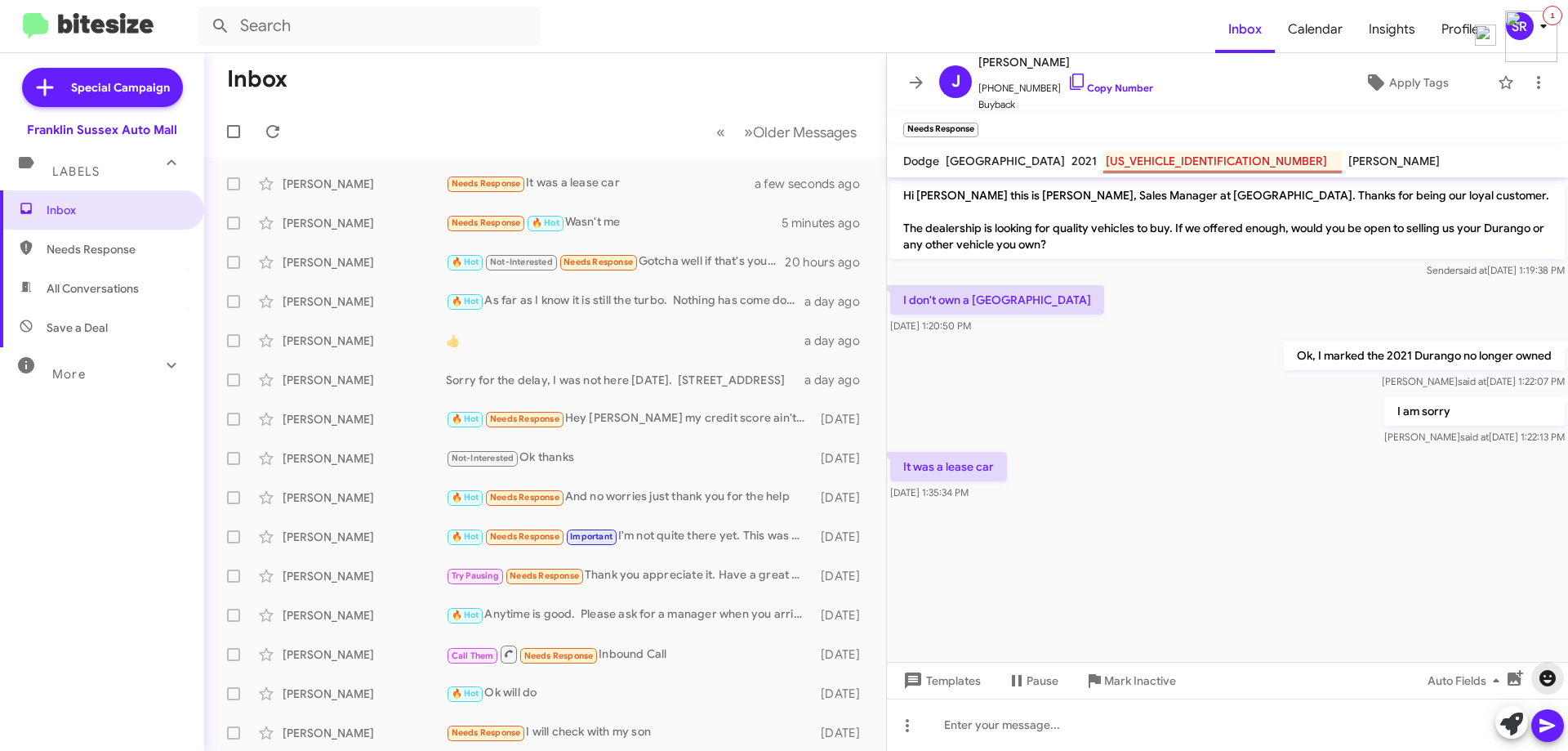
click at [1544, 674] on icon "button" at bounding box center [1547, 678] width 16 height 16
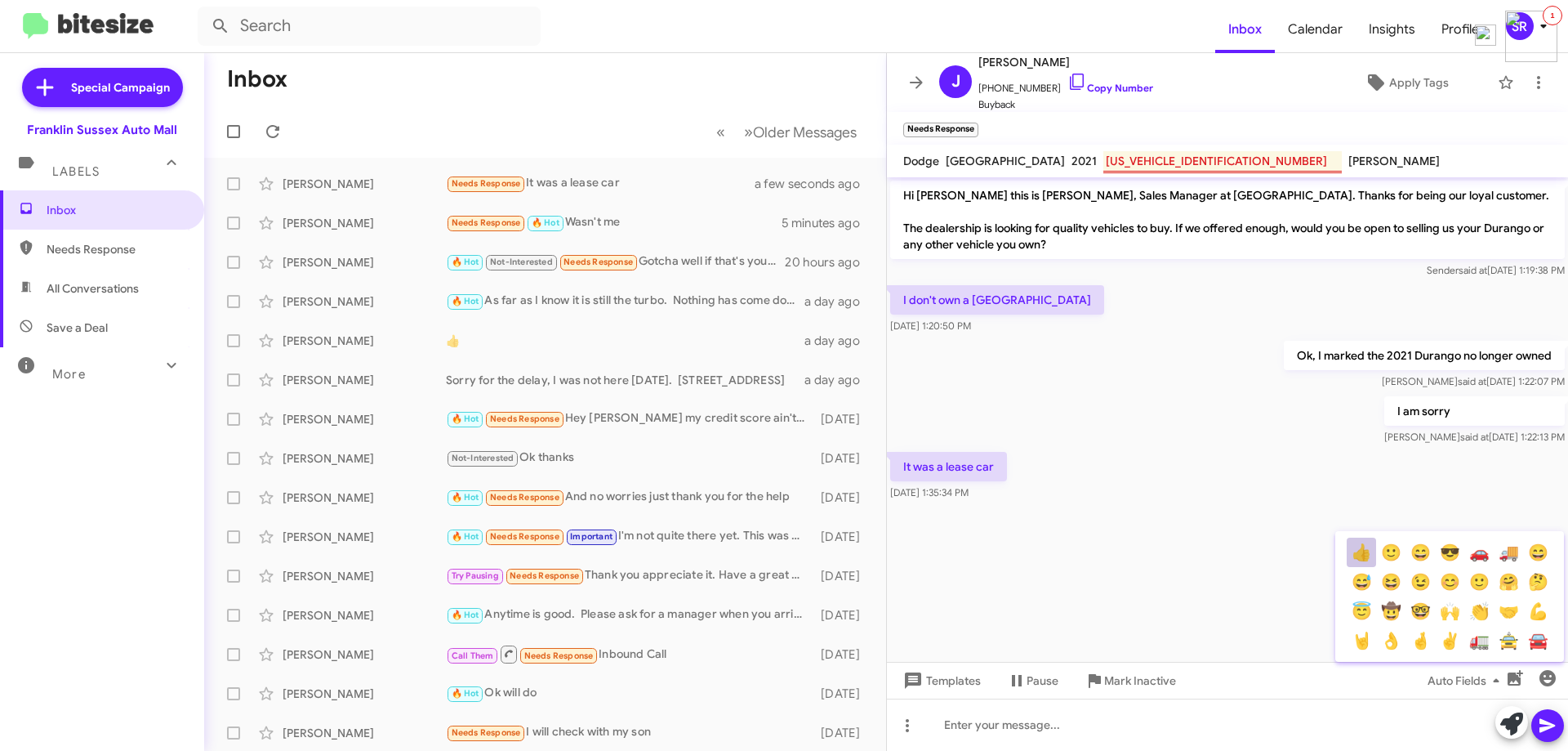
click at [1359, 554] on button "👍" at bounding box center [1361, 552] width 30 height 30
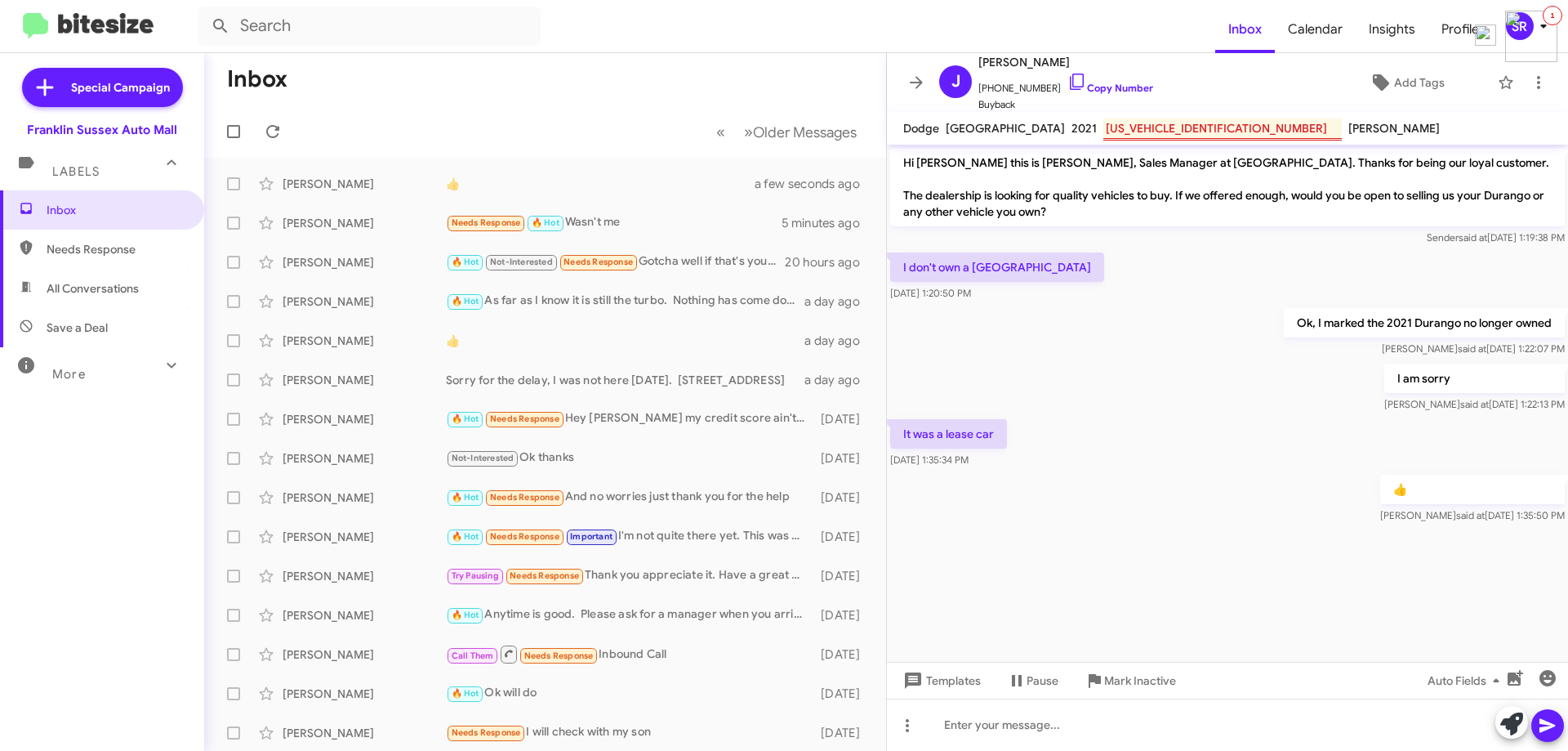
click at [144, 246] on span "Needs Response" at bounding box center [116, 250] width 139 height 16
type input "in:needs-response"
